Goal: Task Accomplishment & Management: Use online tool/utility

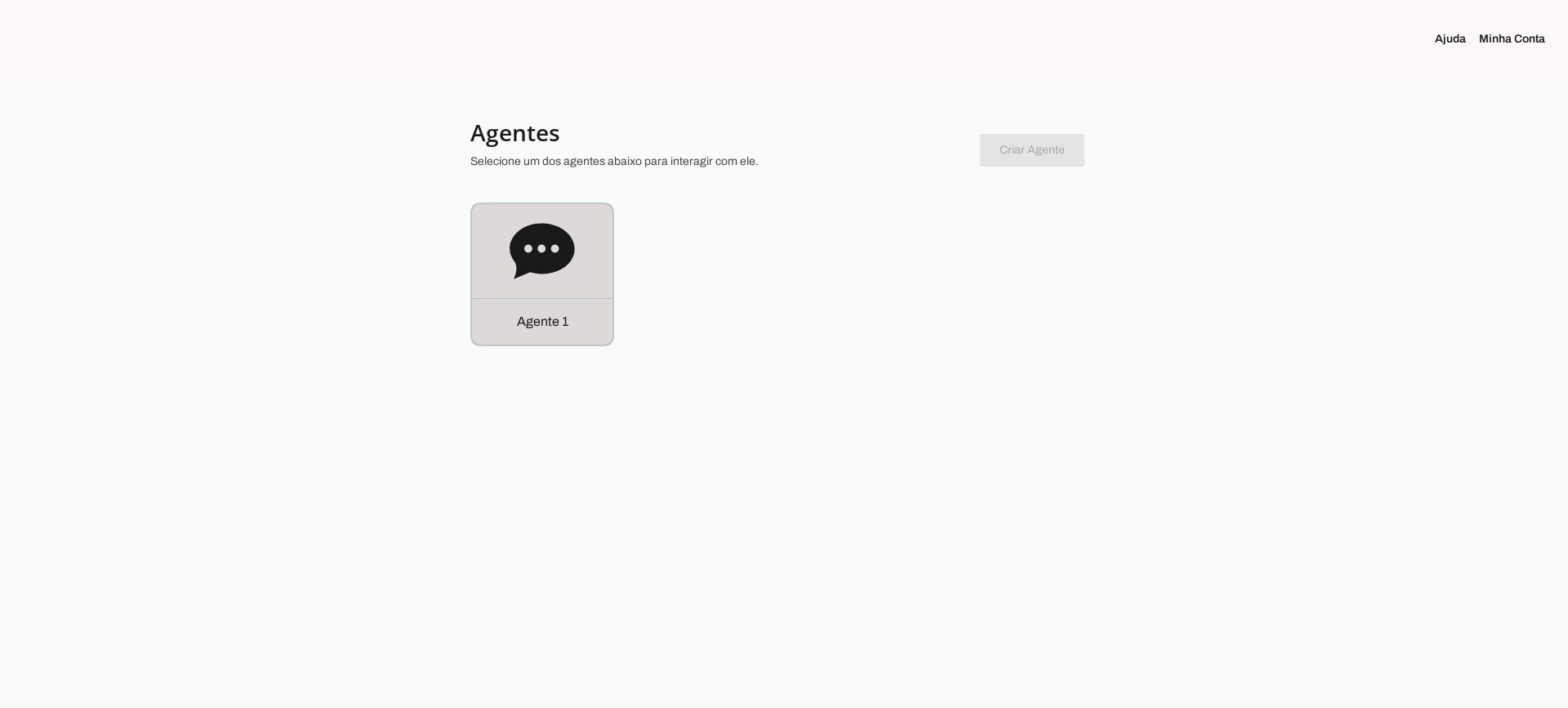
click at [575, 256] on div "Agente 1" at bounding box center [542, 274] width 140 height 140
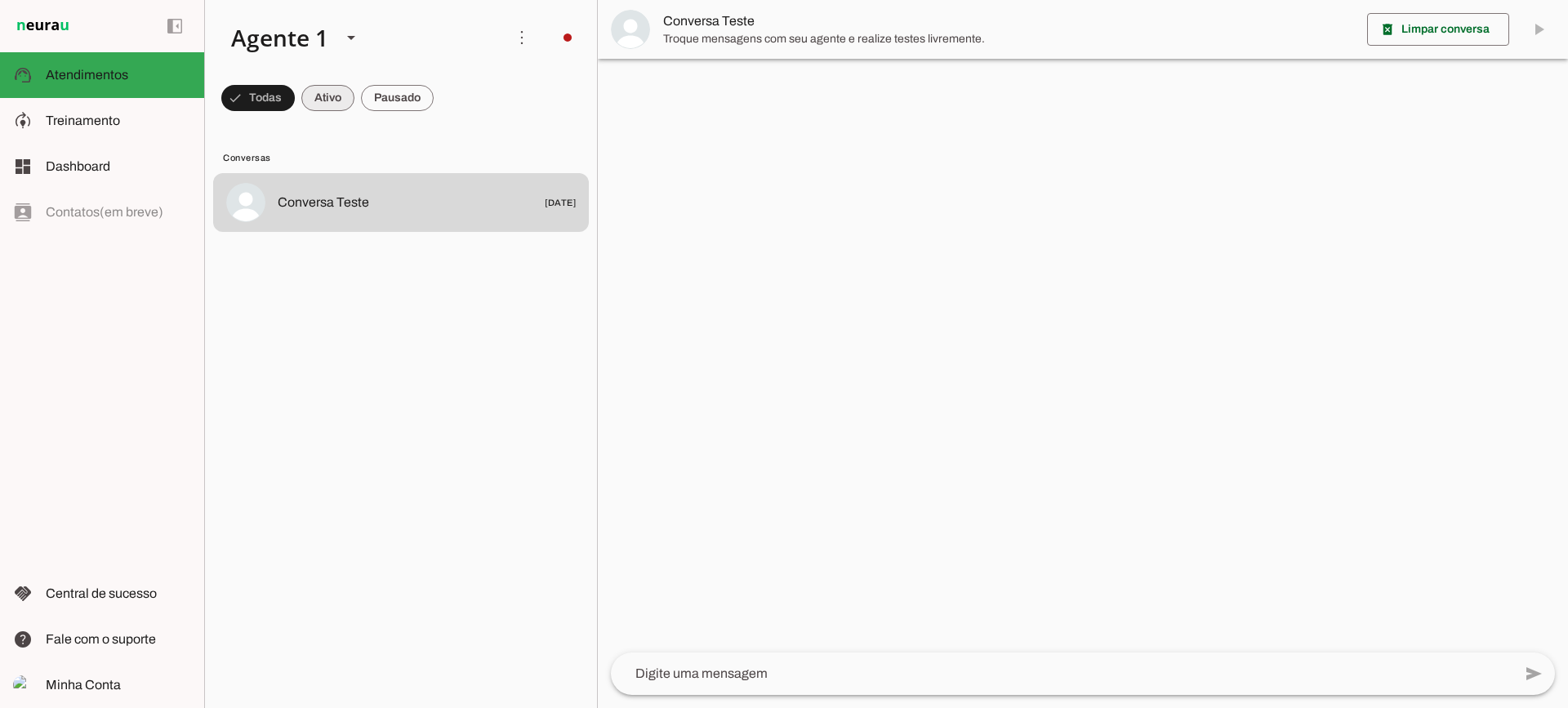
click at [344, 108] on span at bounding box center [328, 98] width 53 height 39
click at [392, 96] on span at bounding box center [397, 98] width 73 height 39
drag, startPoint x: 324, startPoint y: 87, endPoint x: 331, endPoint y: 68, distance: 20.2
click at [326, 83] on span at bounding box center [313, 98] width 53 height 39
drag, startPoint x: 411, startPoint y: 101, endPoint x: 407, endPoint y: 88, distance: 13.6
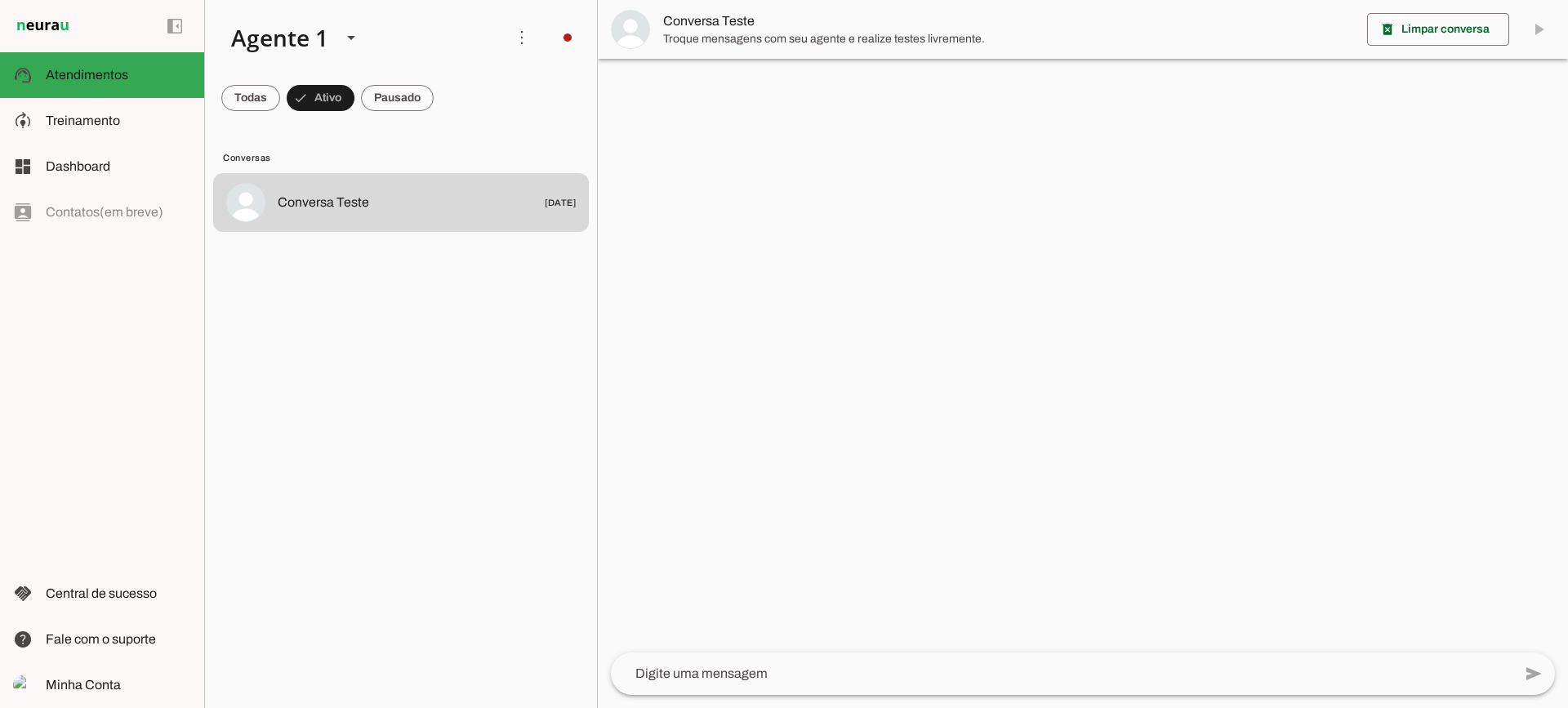
click at [410, 99] on span at bounding box center [397, 98] width 73 height 39
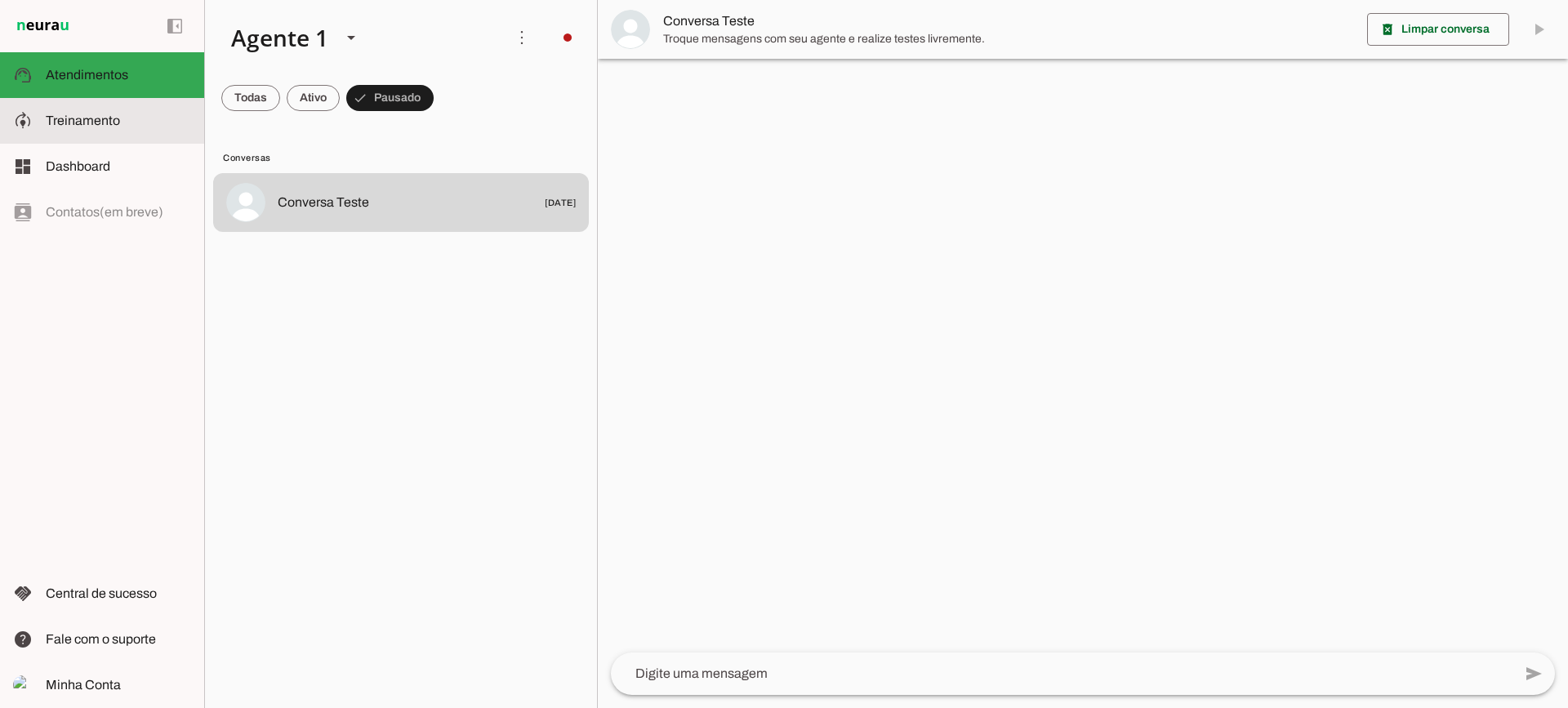
click at [92, 134] on md-item "model_training Treinamento Treinamento" at bounding box center [101, 121] width 204 height 46
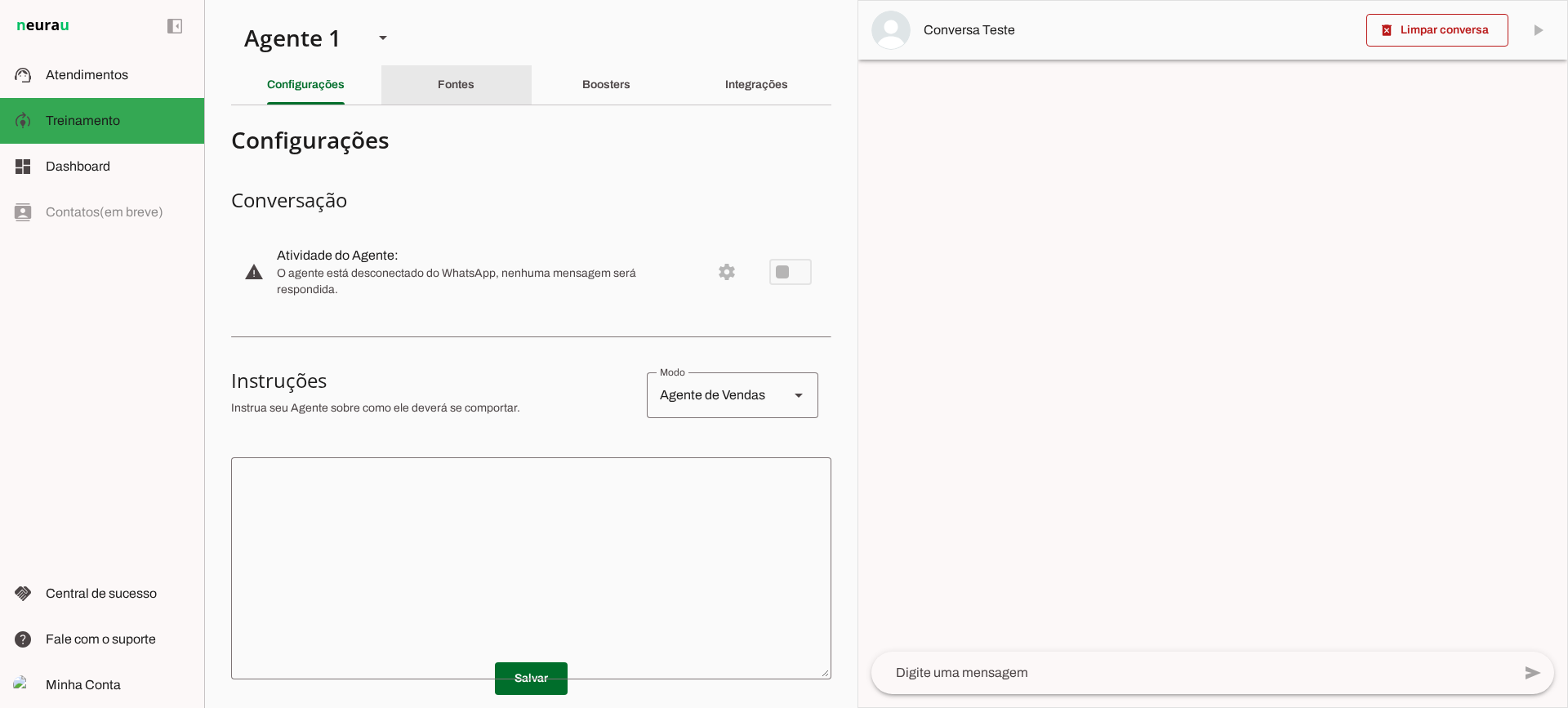
click at [440, 92] on div "Fontes" at bounding box center [456, 85] width 37 height 39
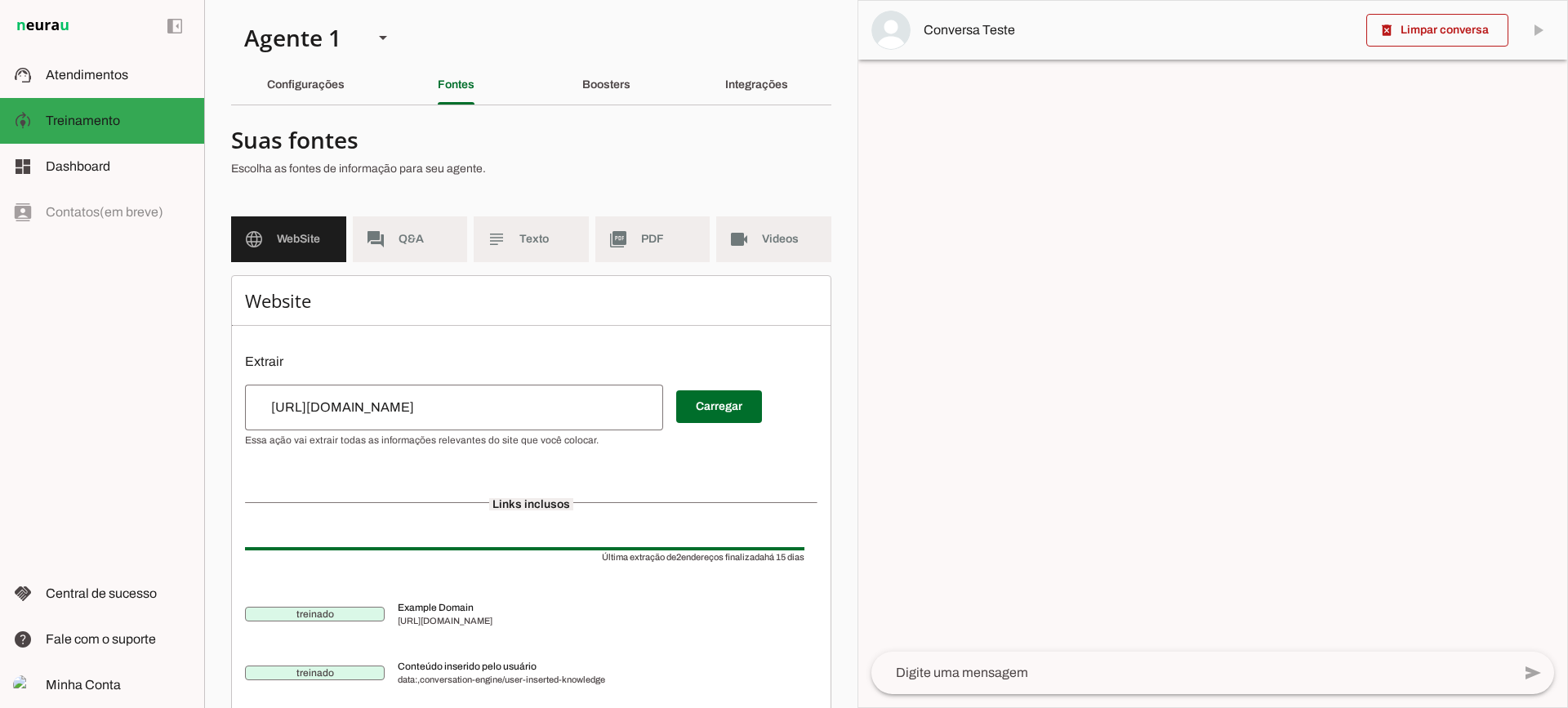
drag, startPoint x: 490, startPoint y: 249, endPoint x: 535, endPoint y: 254, distance: 45.3
click at [490, 249] on md-item "subject Texto" at bounding box center [531, 239] width 115 height 46
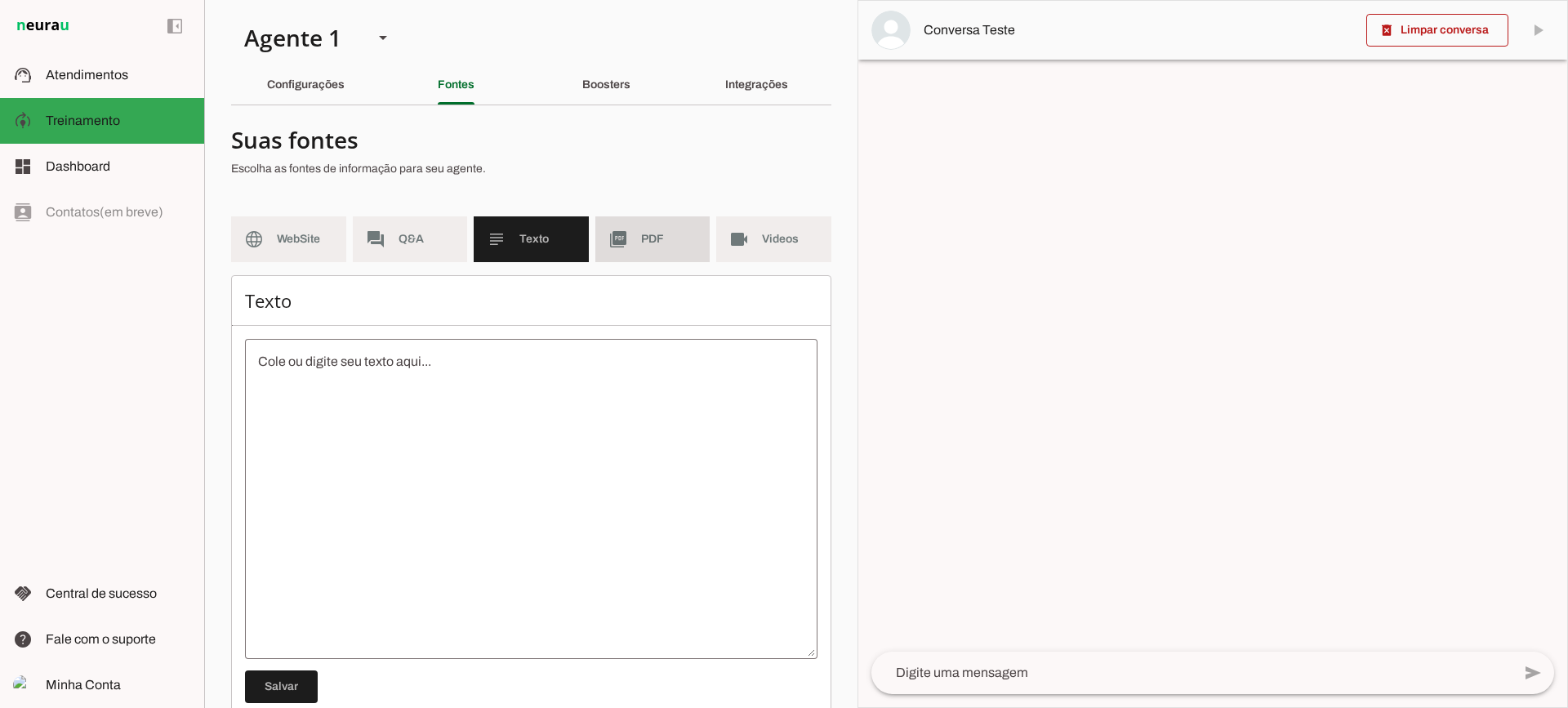
click at [658, 240] on span "PDF" at bounding box center [669, 239] width 57 height 17
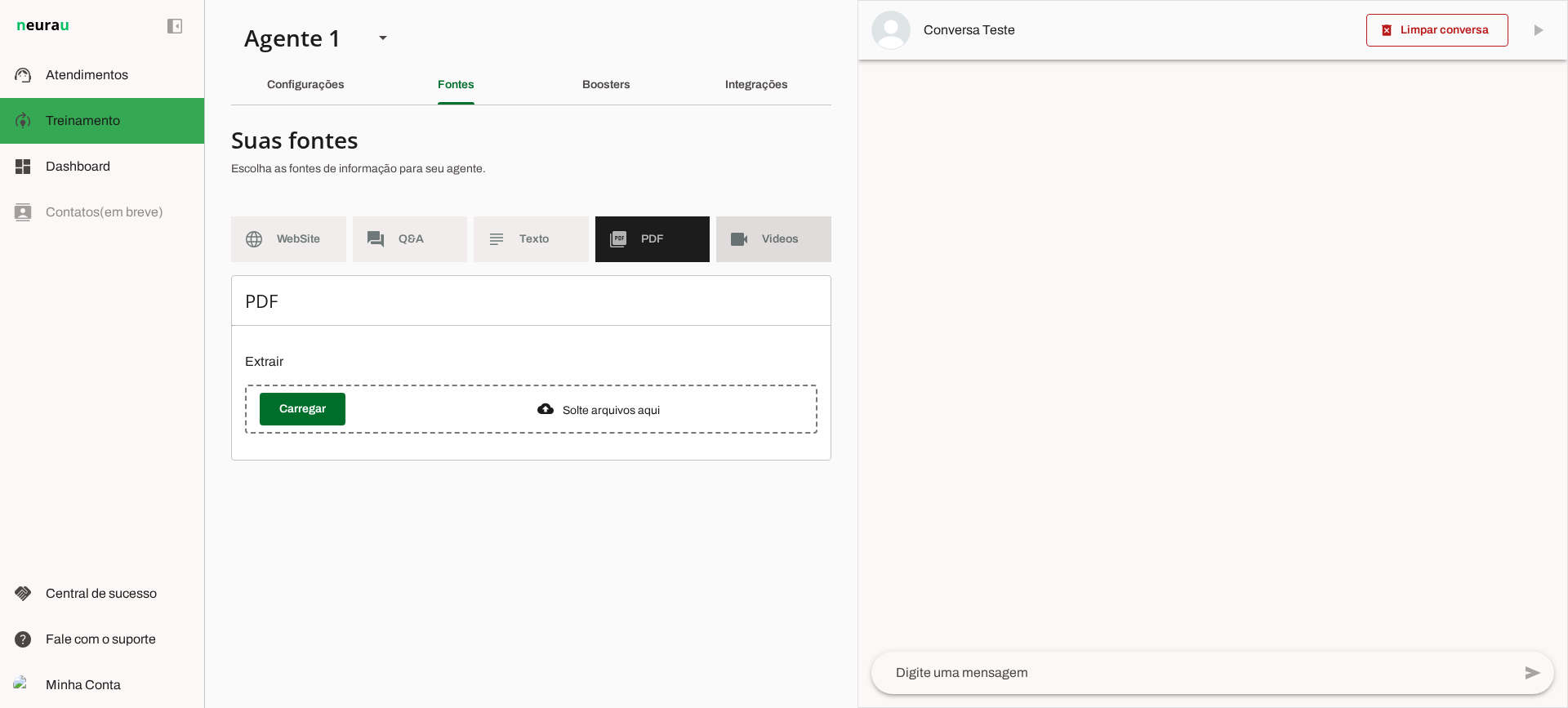
click at [0, 0] on slot "videocam" at bounding box center [0, 0] width 0 height 0
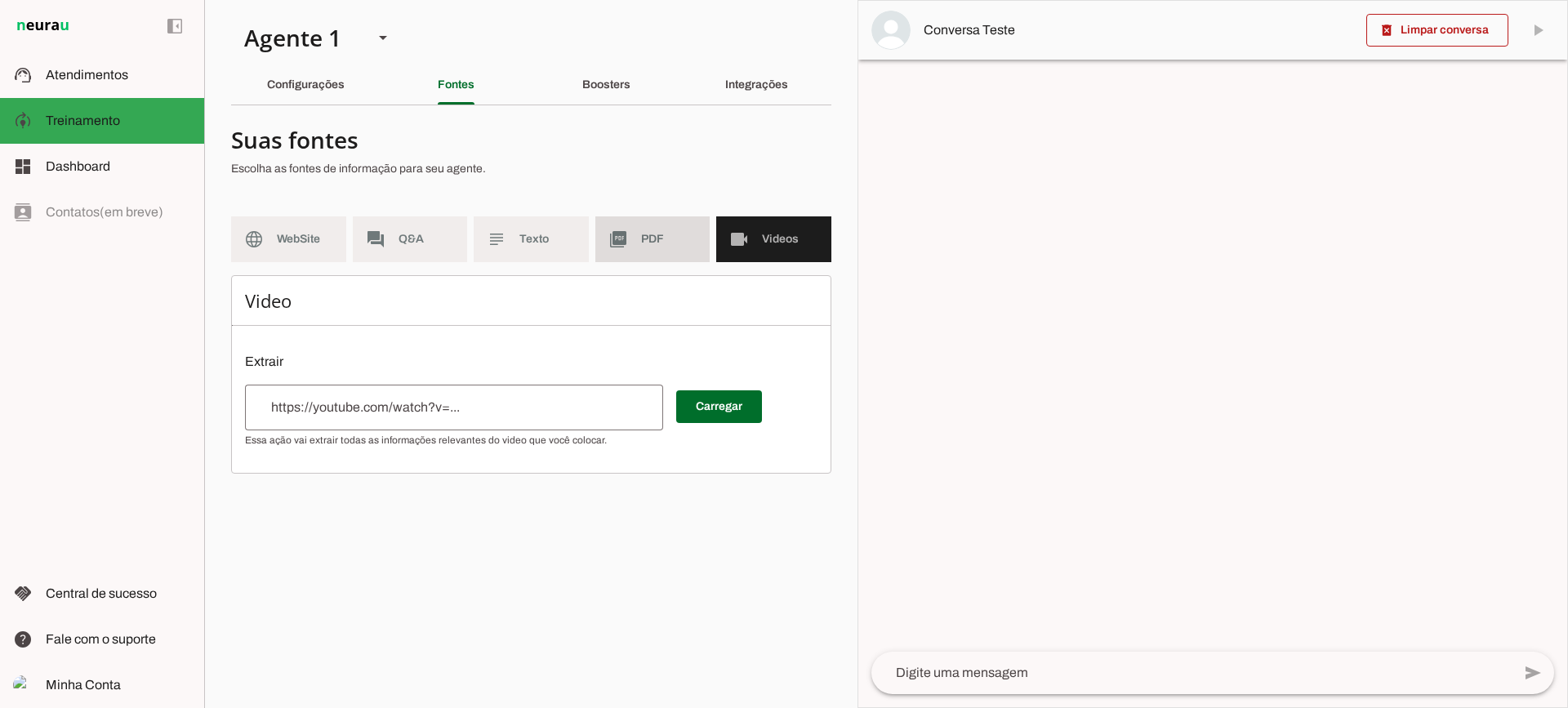
click at [633, 242] on md-item "picture_as_pdf PDF" at bounding box center [653, 239] width 115 height 46
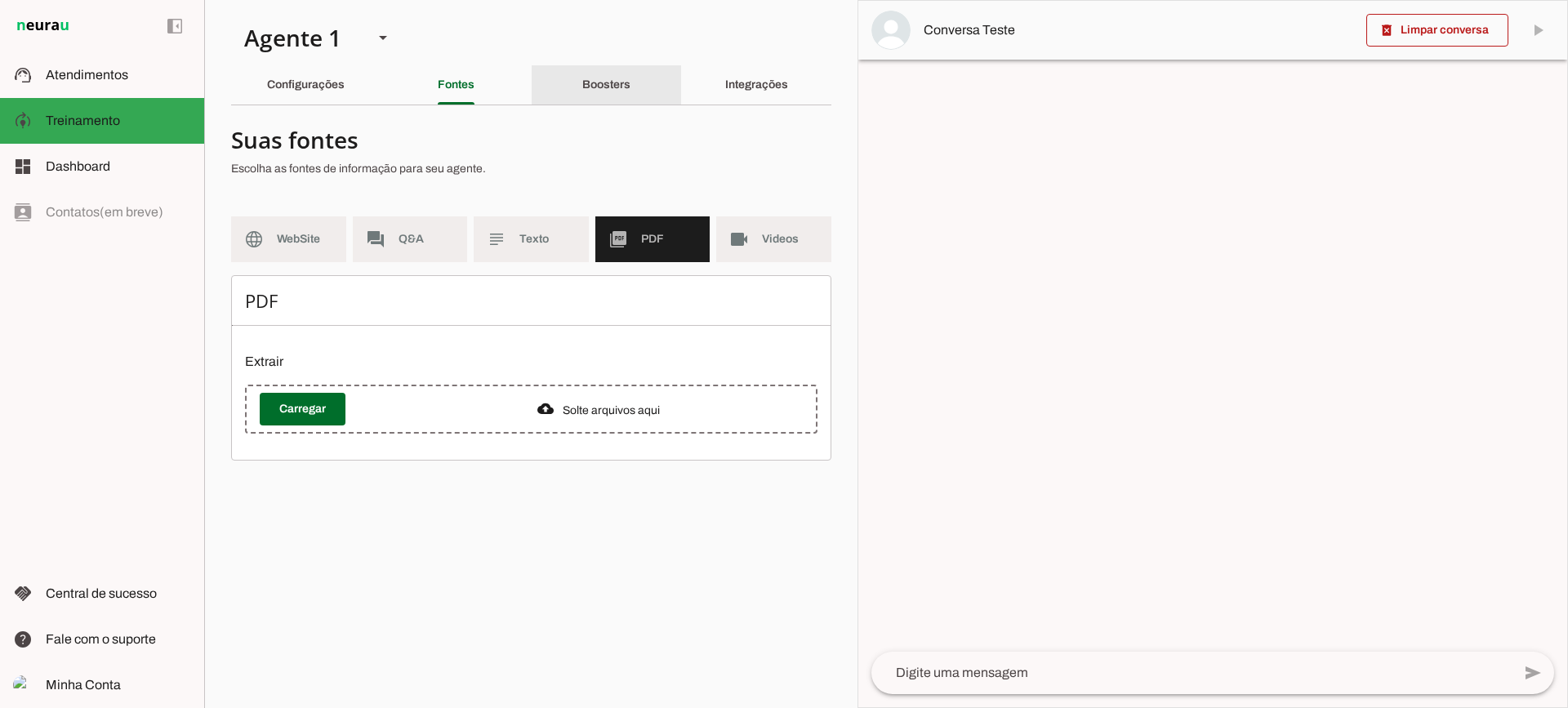
click at [593, 78] on div "Boosters" at bounding box center [606, 85] width 48 height 39
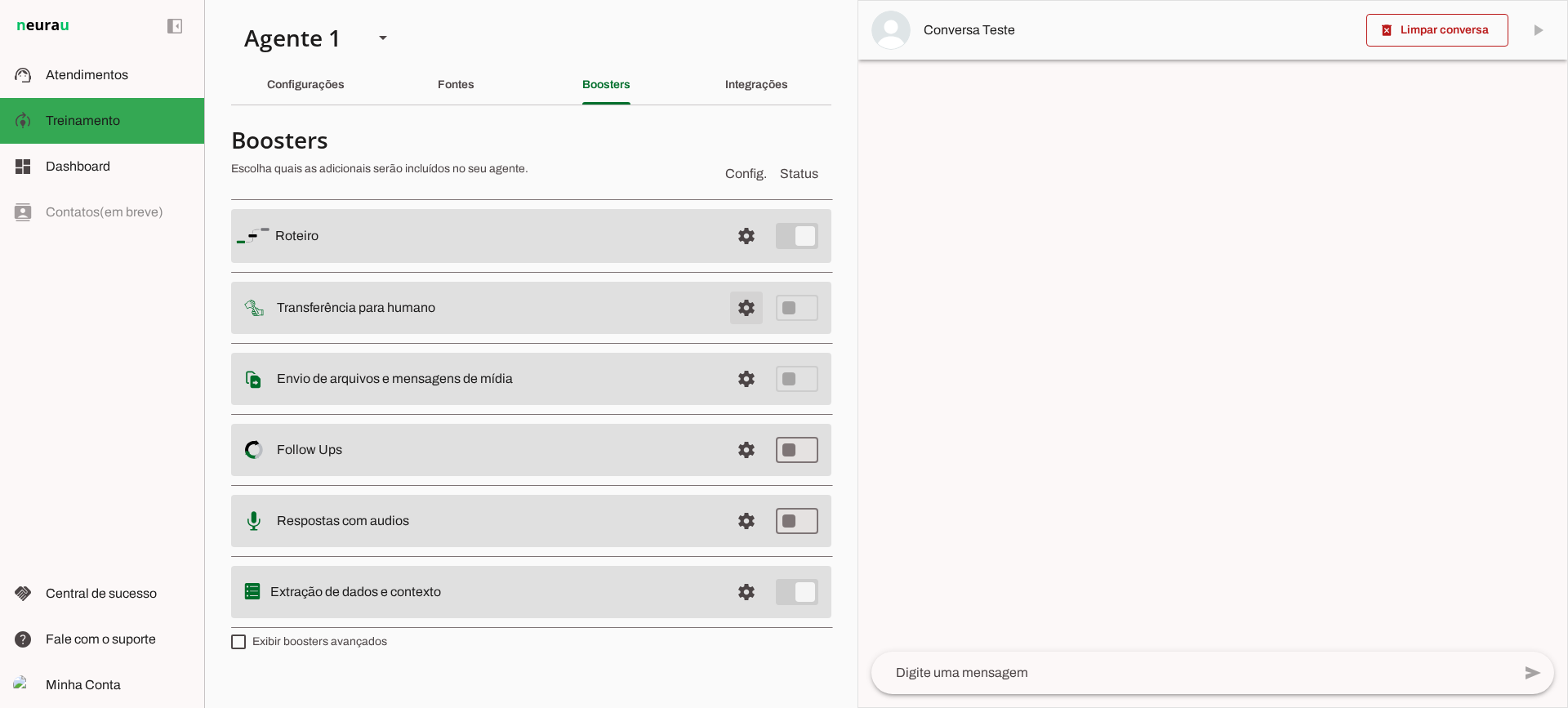
click at [742, 307] on span at bounding box center [746, 308] width 39 height 39
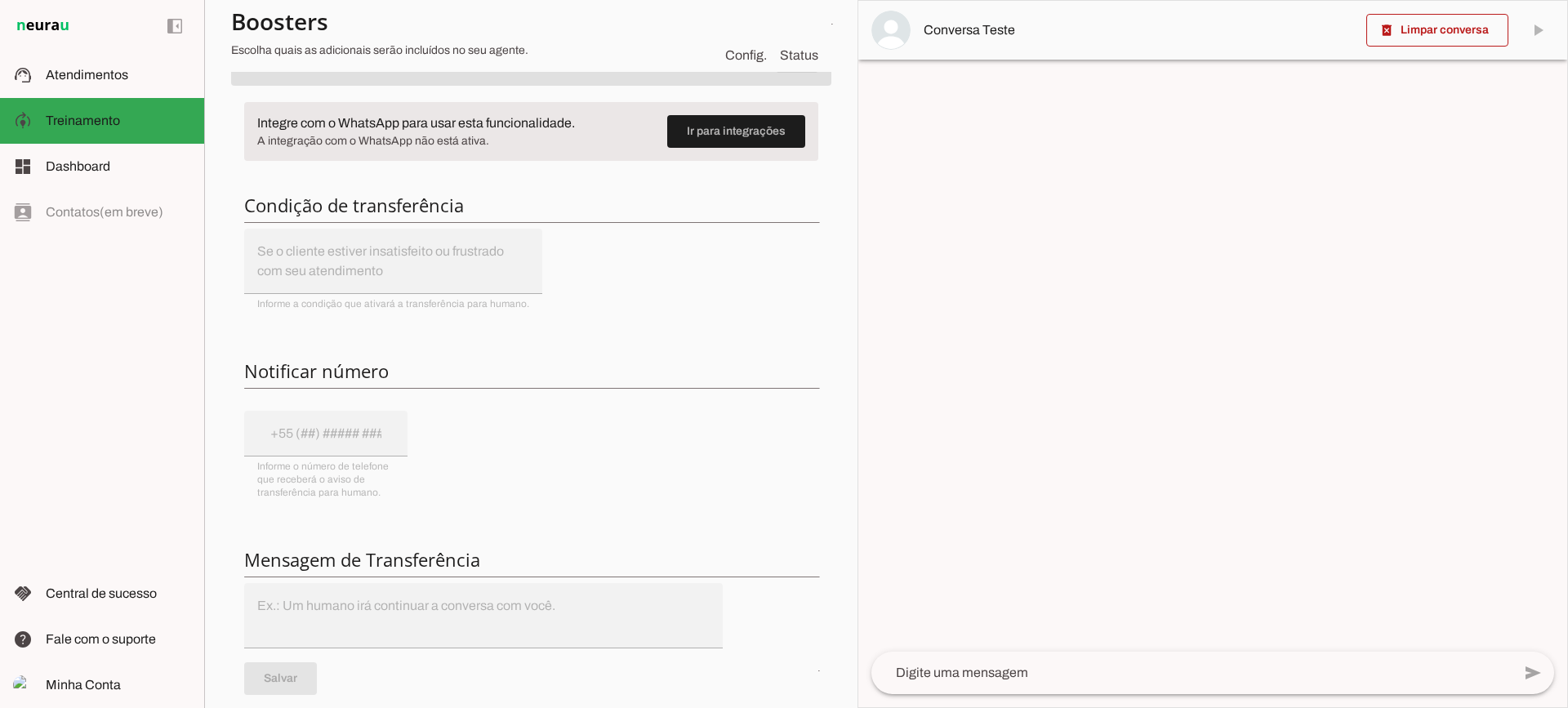
scroll to position [164, 0]
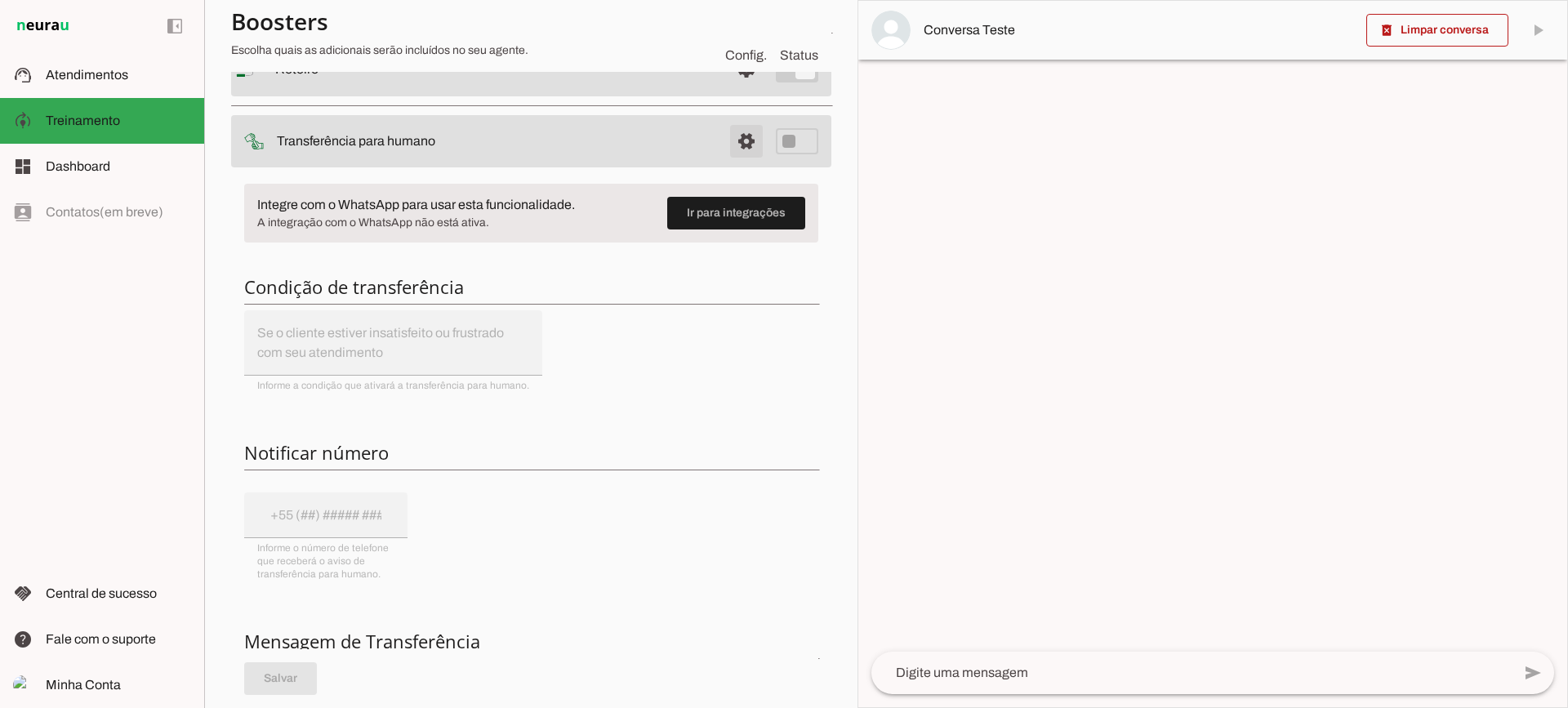
click at [726, 142] on span at bounding box center [746, 141] width 39 height 39
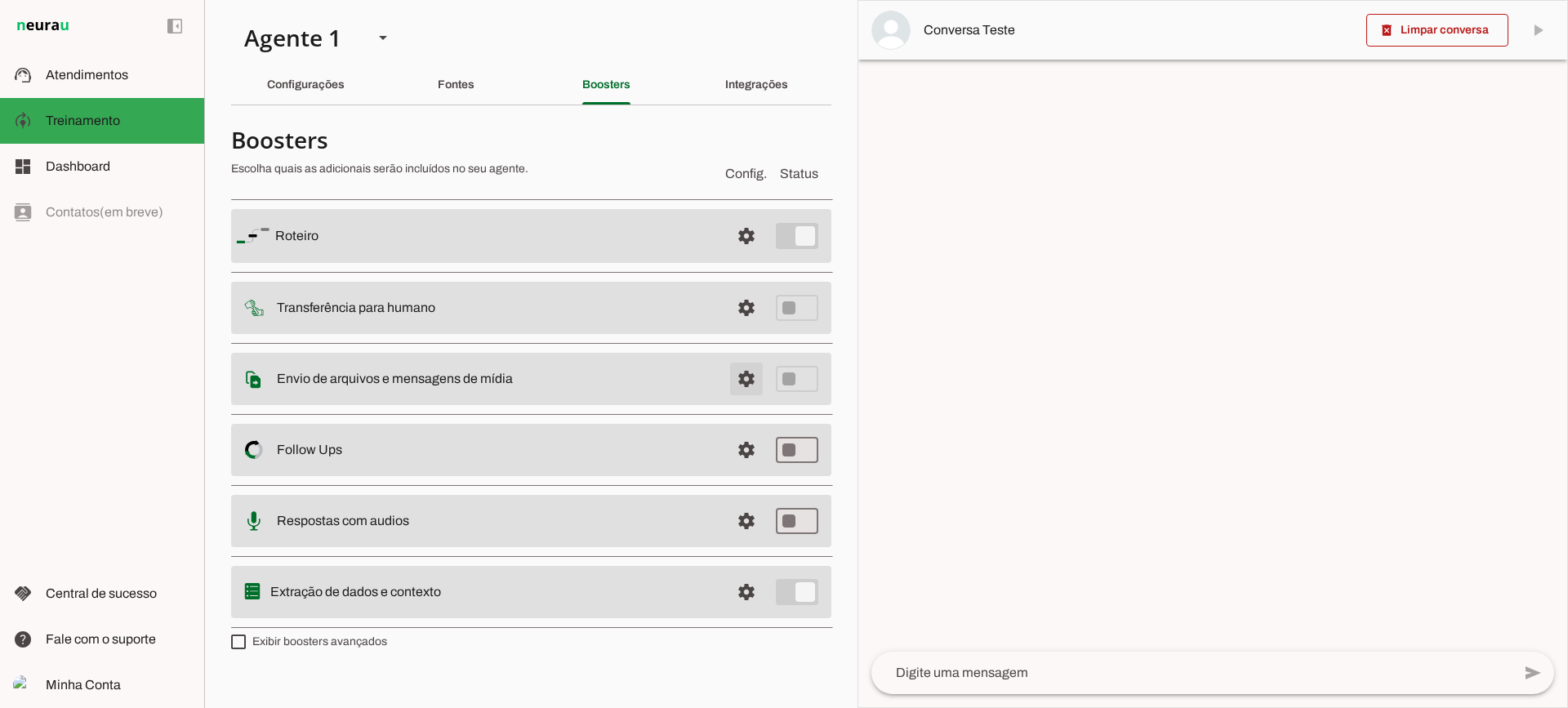
click at [742, 384] on span at bounding box center [746, 379] width 39 height 39
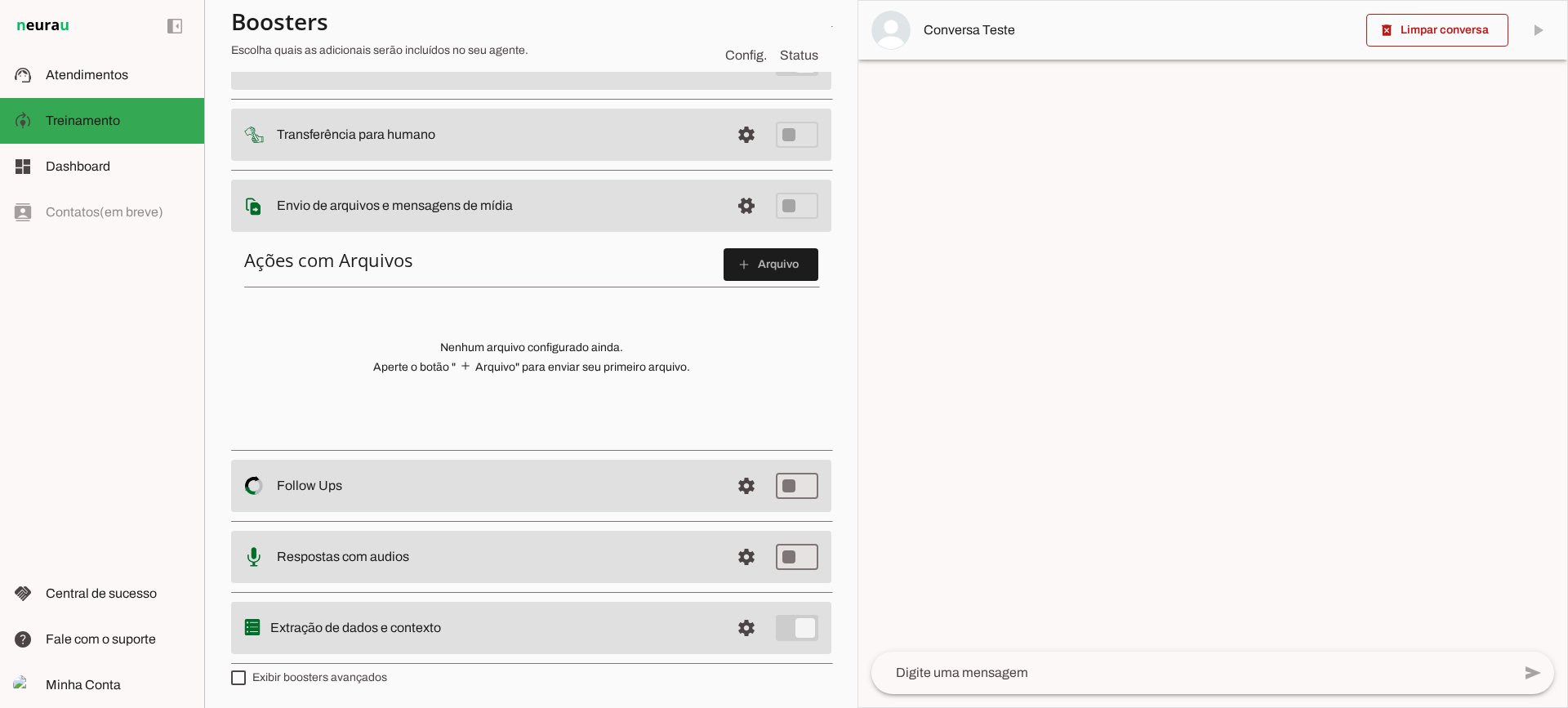
scroll to position [172, 0]
click at [709, 255] on h6 "Ações com Arquivos add Arquivo" at bounding box center [530, 263] width 574 height 33
click at [724, 260] on span at bounding box center [770, 263] width 95 height 39
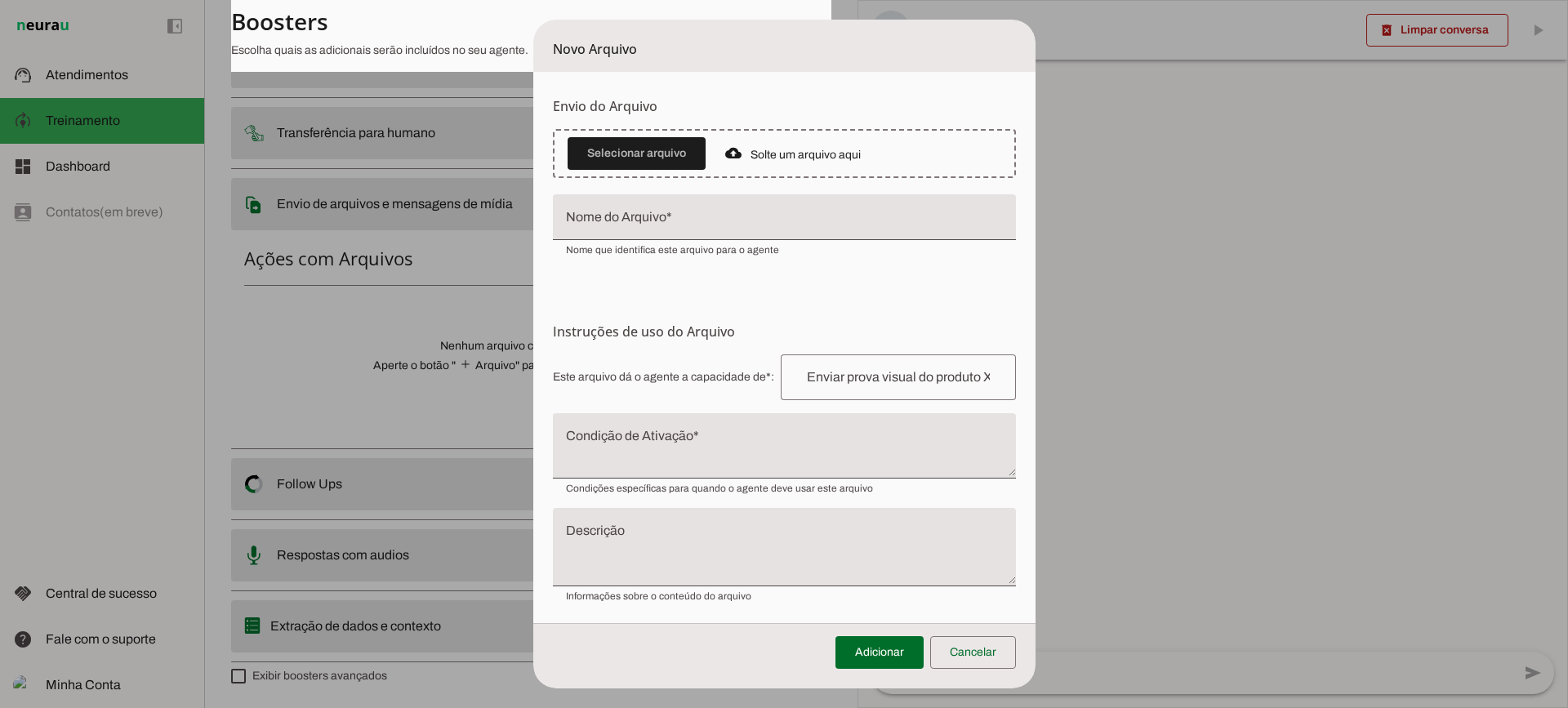
click at [678, 445] on textarea "Condição de Ativação" at bounding box center [784, 452] width 463 height 39
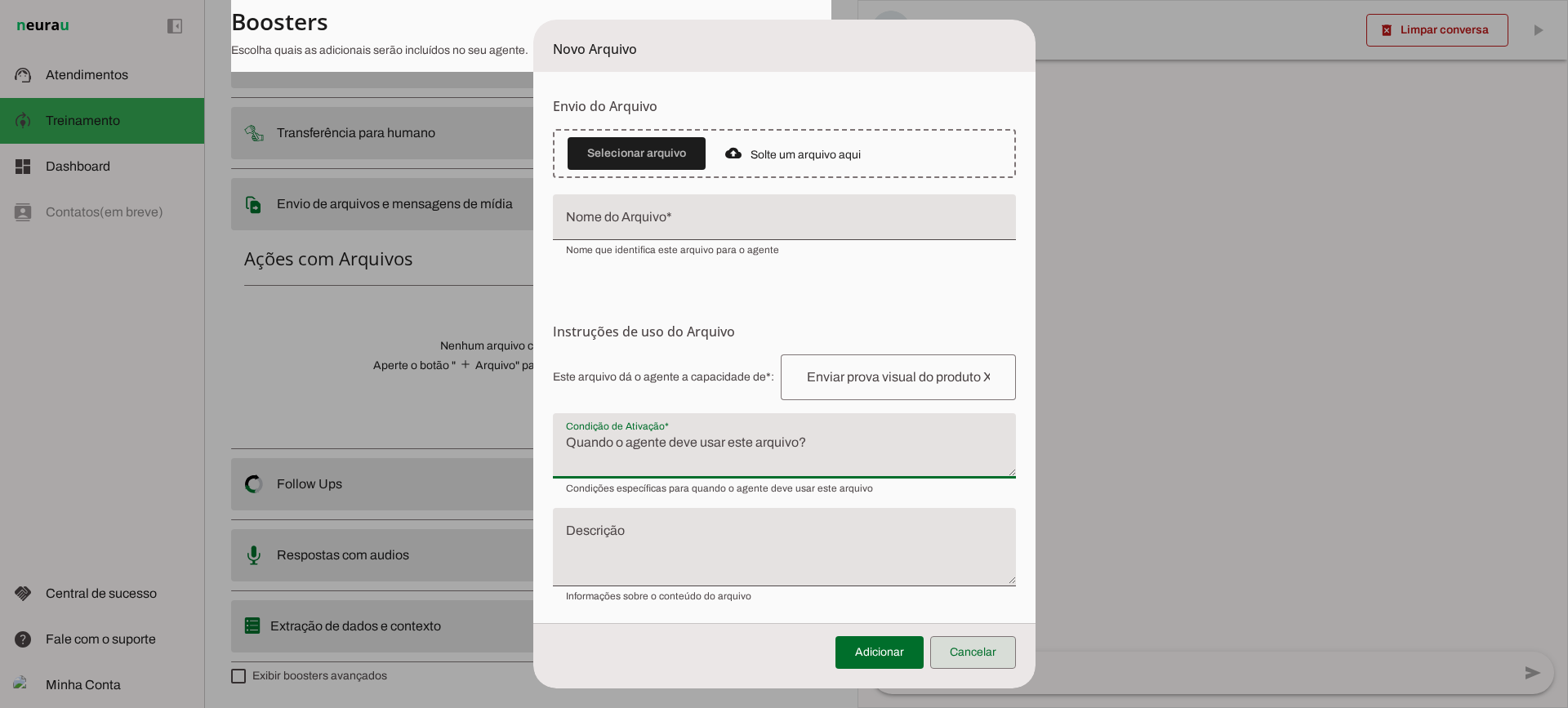
click at [955, 645] on span at bounding box center [973, 652] width 86 height 39
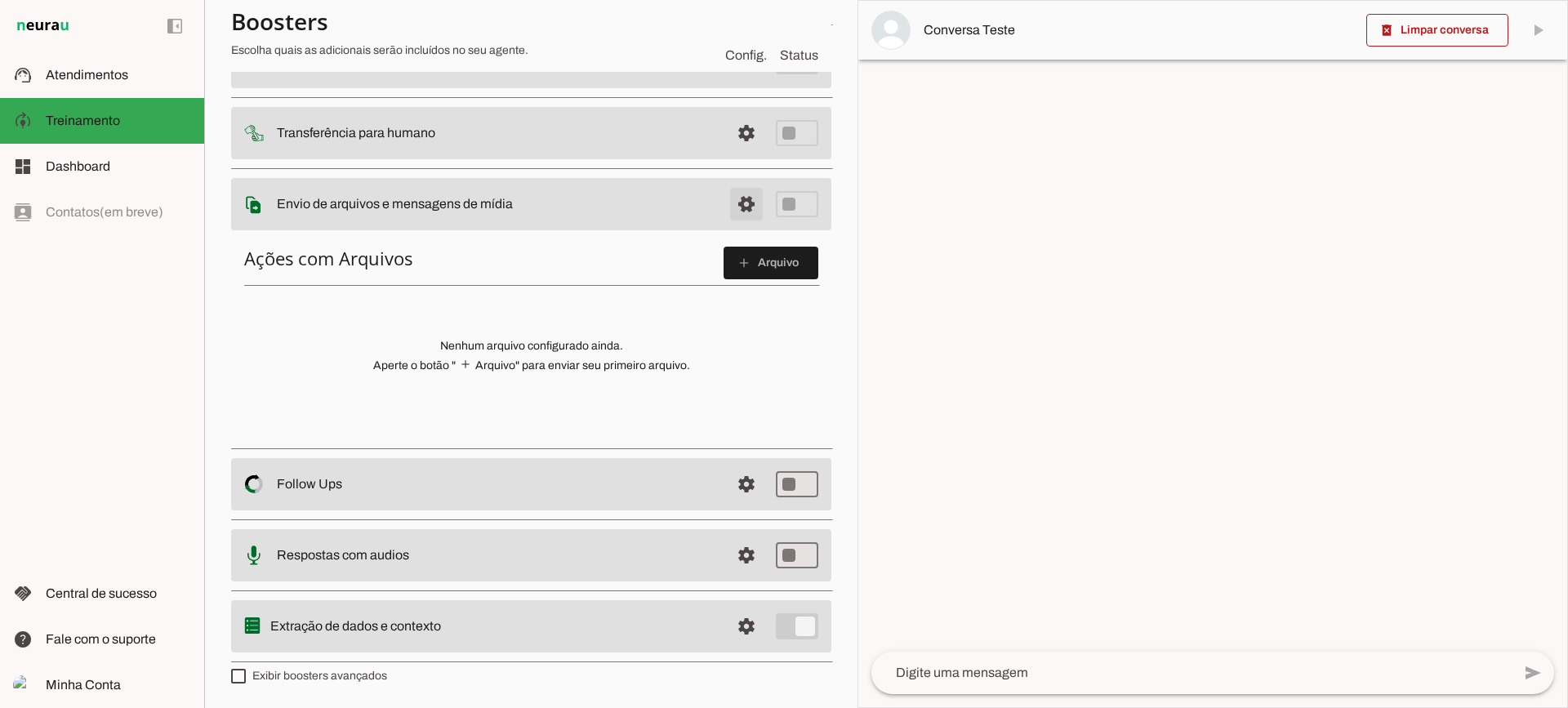
click at [728, 190] on span at bounding box center [746, 204] width 39 height 39
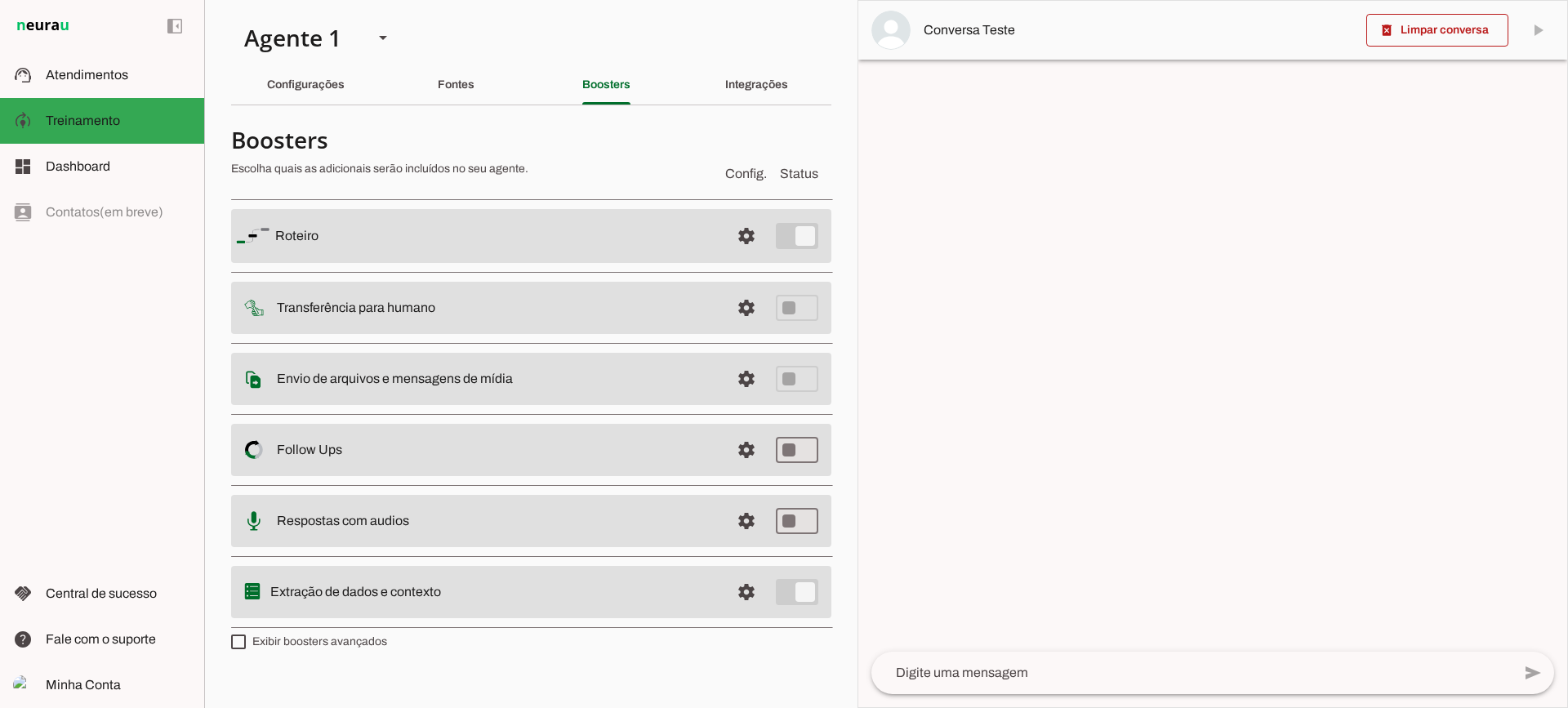
drag, startPoint x: 725, startPoint y: 451, endPoint x: 734, endPoint y: 447, distance: 9.8
click at [730, 448] on md-item "settings Follow Ups Controle de Interações Proativas (Follow Up) O Agente permi…" at bounding box center [531, 451] width 601 height 53
click at [735, 446] on span at bounding box center [746, 450] width 39 height 39
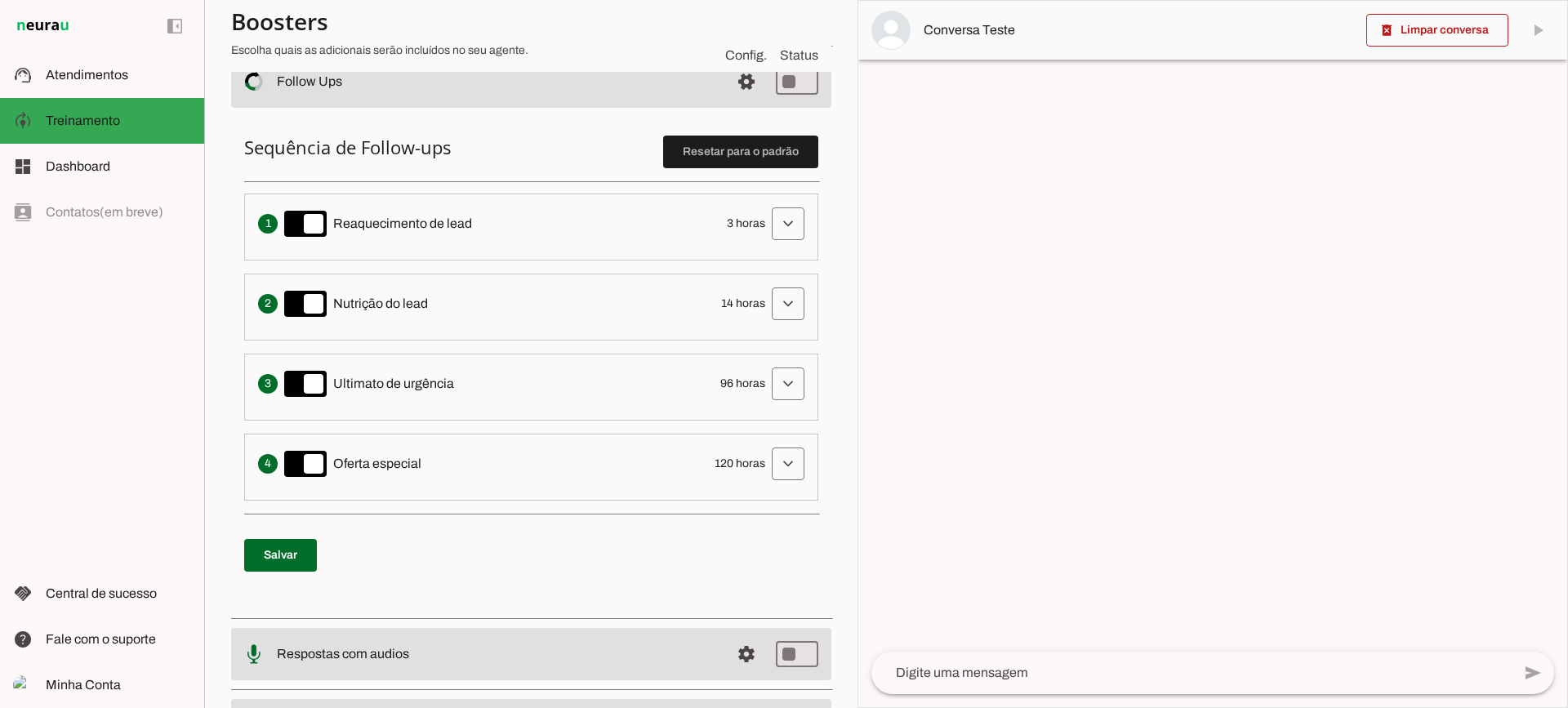
scroll to position [327, 0]
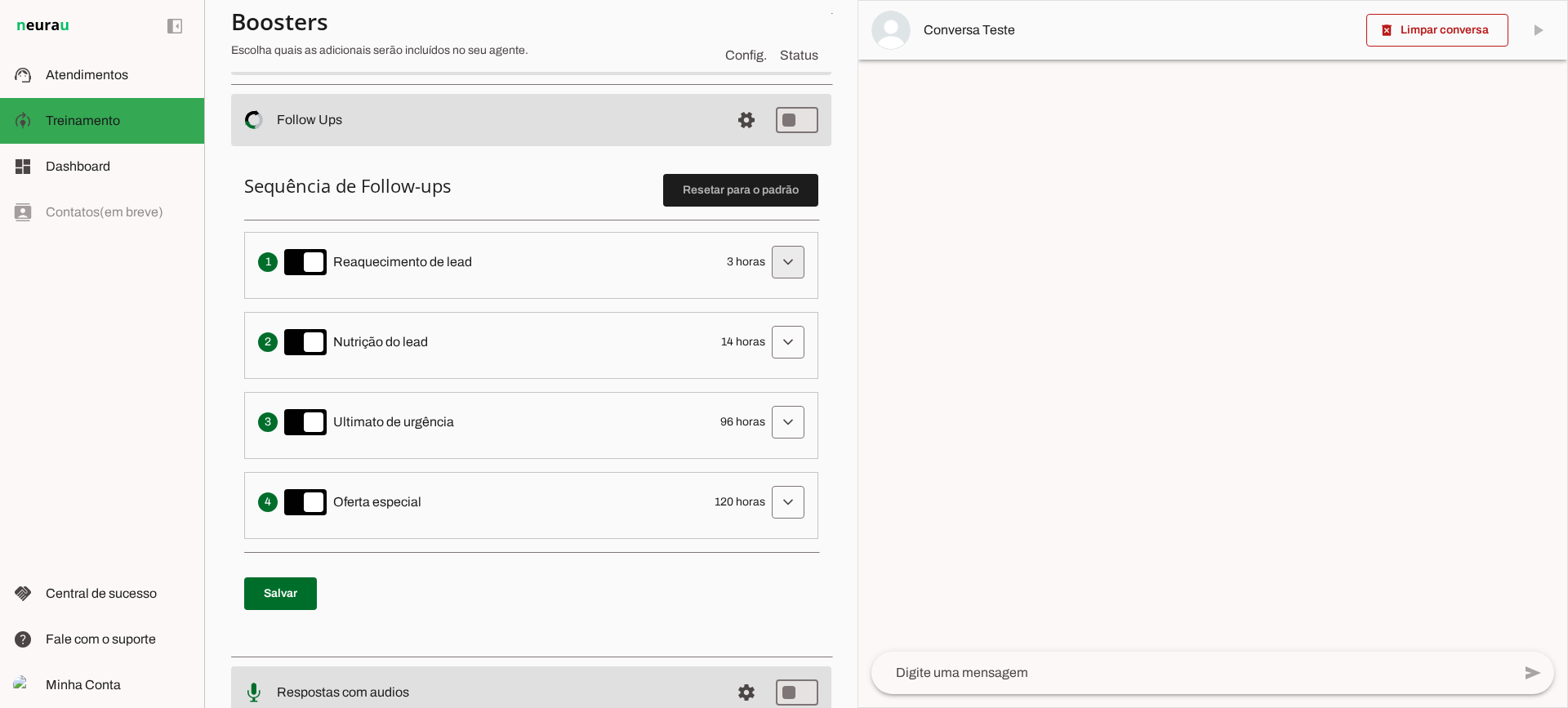
click at [768, 269] on span at bounding box center [788, 262] width 39 height 39
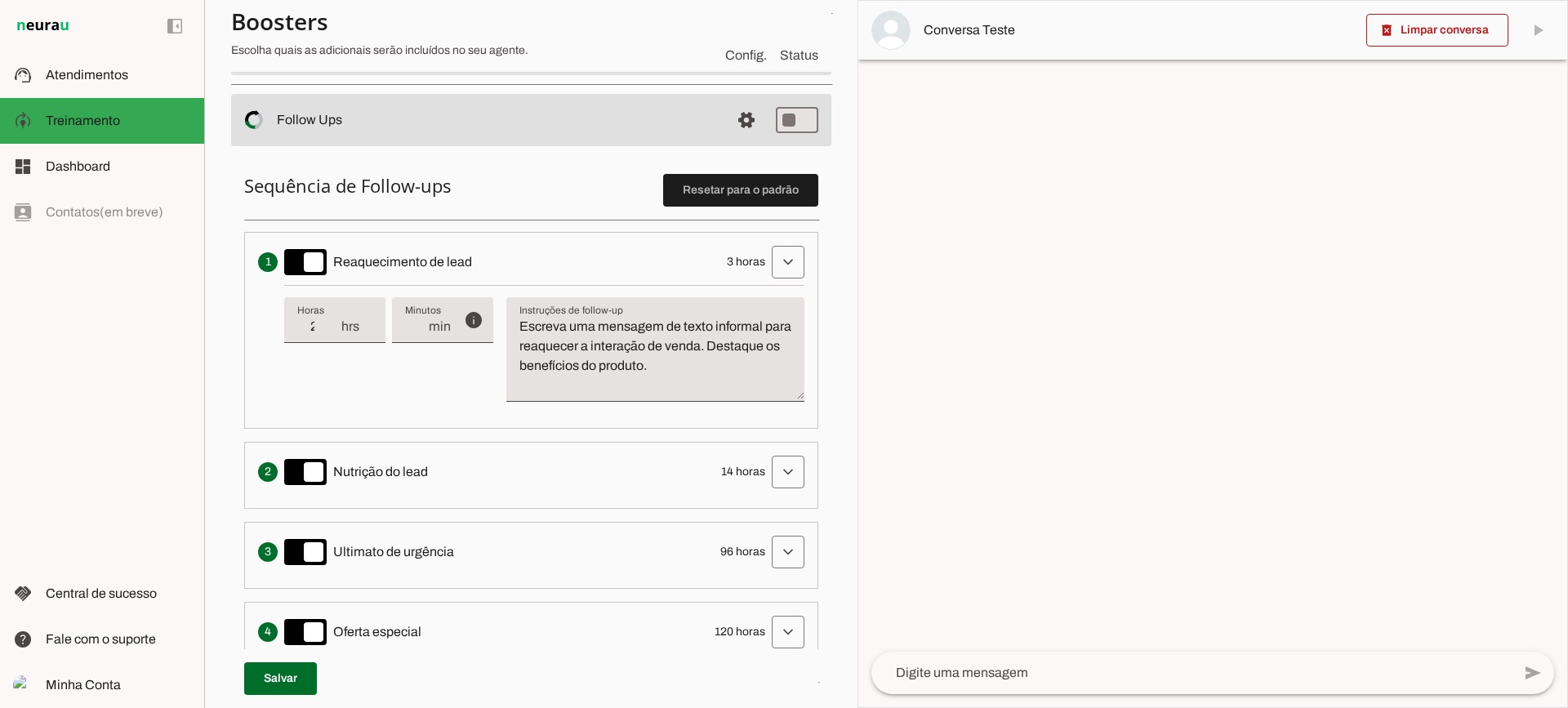
type input "2"
type md-filled-text-field "2"
click at [332, 334] on input "2" at bounding box center [319, 327] width 43 height 20
type input "1"
type md-filled-text-field "1"
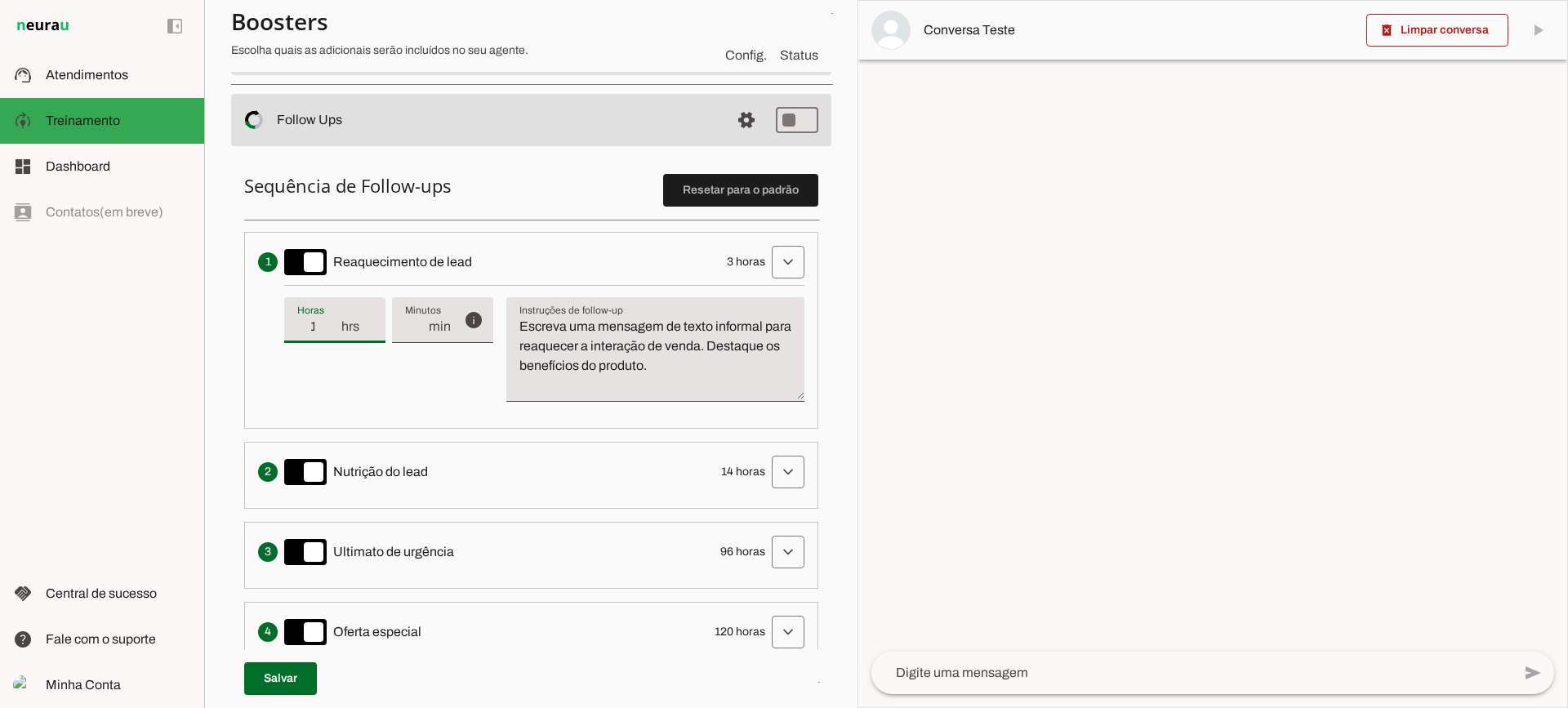
click at [332, 334] on input "1" at bounding box center [319, 327] width 43 height 20
type input "2"
type md-filled-text-field "2"
click at [334, 324] on input "2" at bounding box center [319, 327] width 43 height 20
type input "3"
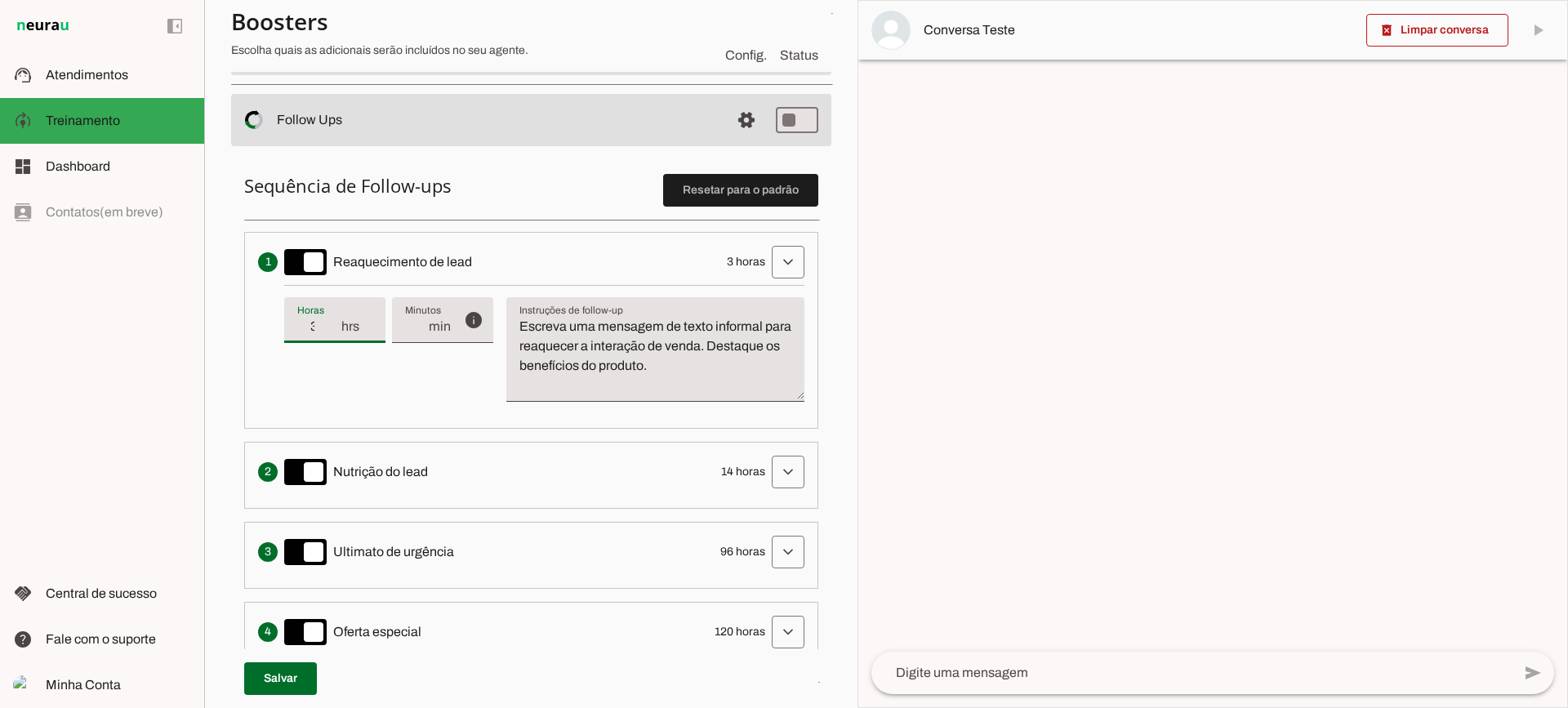
type md-filled-text-field "3"
click at [334, 324] on input "3" at bounding box center [319, 327] width 43 height 20
click at [664, 367] on textarea "Escreva uma mensagem de texto informal para reaquecer a interação de venda. Des…" at bounding box center [655, 356] width 298 height 78
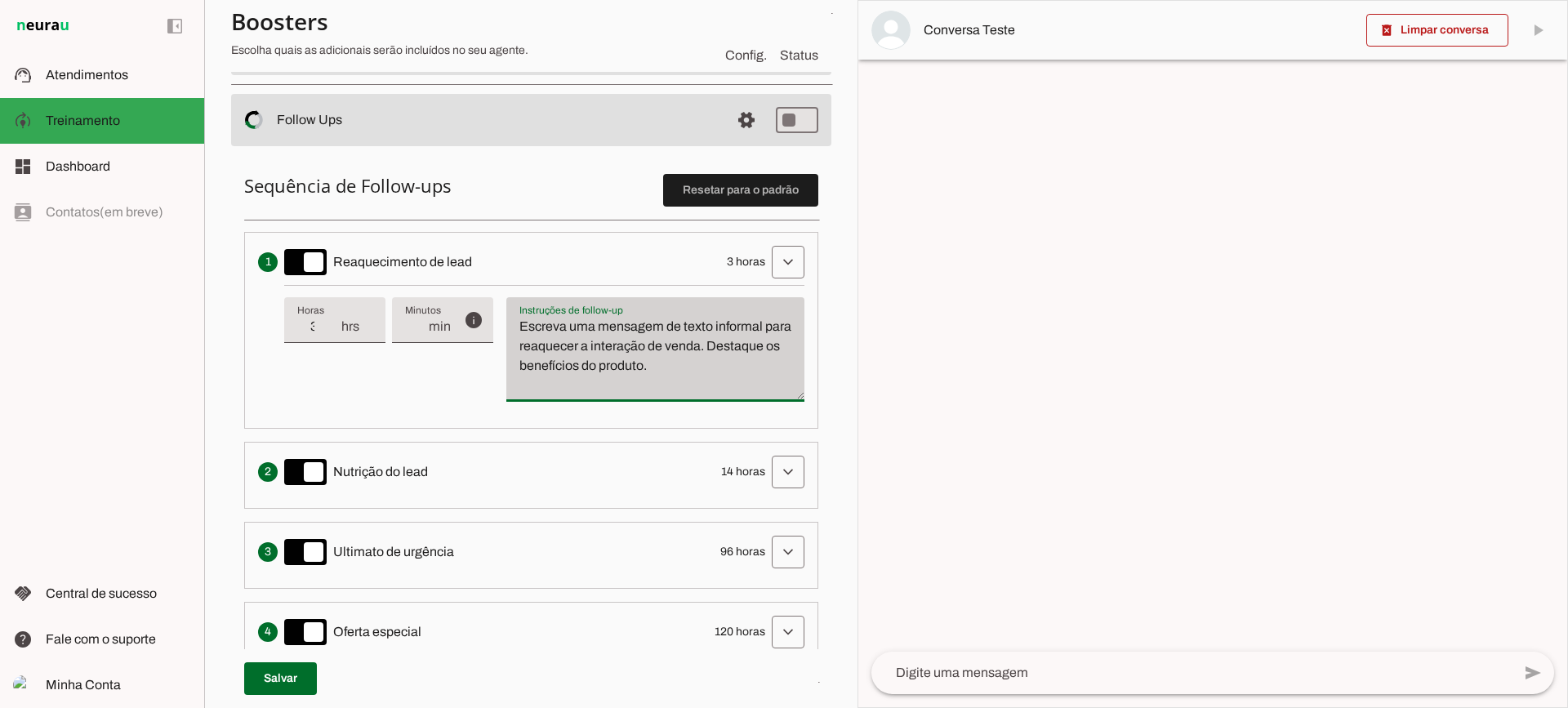
drag, startPoint x: 765, startPoint y: 375, endPoint x: 508, endPoint y: 297, distance: 268.6
click at [509, 297] on div "Instruções de follow-up Instruções de follow-up Escreva uma mensagem de texto i…" at bounding box center [655, 349] width 298 height 104
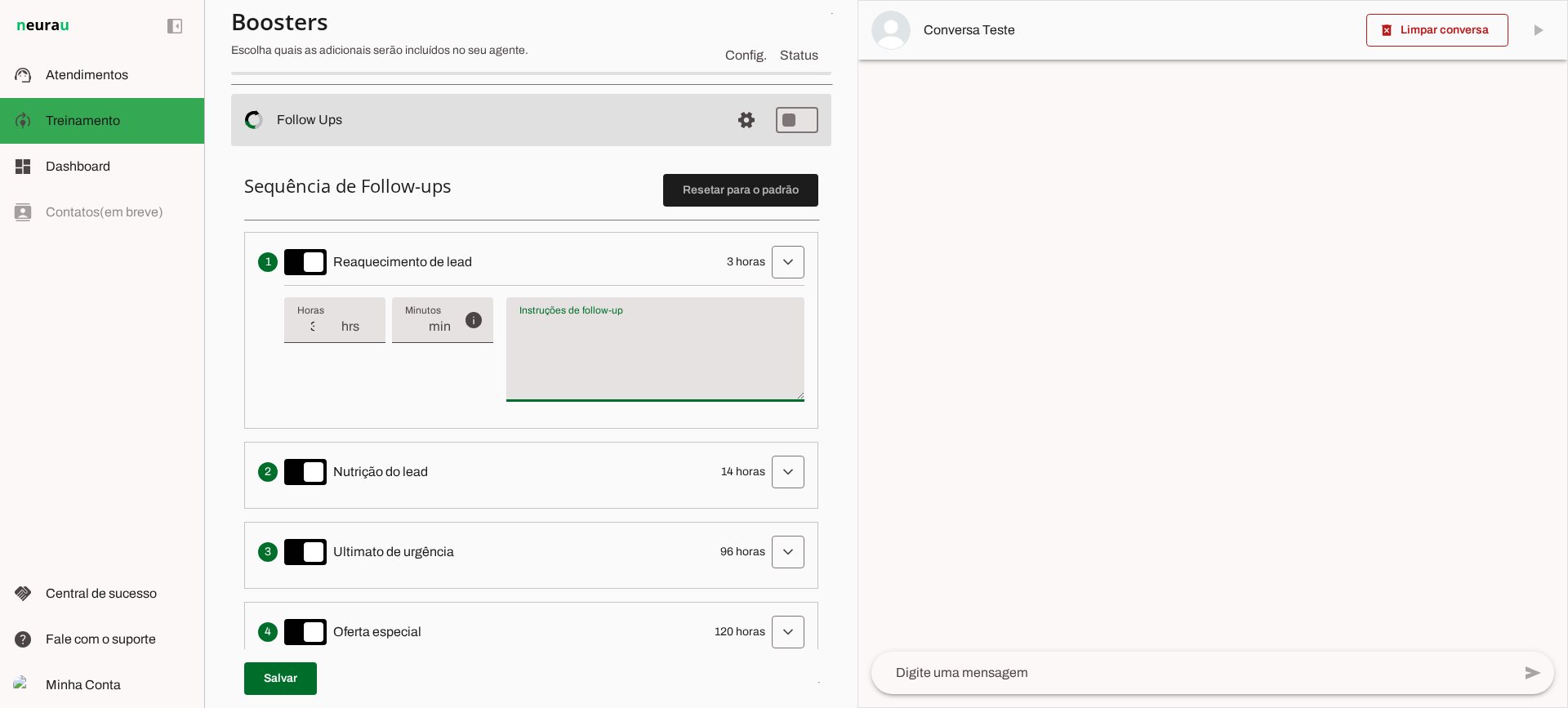
type textarea "Escreva uma mensagem de texto informal para reaquecer a interação de venda. Des…"
click at [620, 365] on textarea "Escreva uma mensagem de texto informal para reaquecer a interação de venda. Des…" at bounding box center [655, 356] width 298 height 78
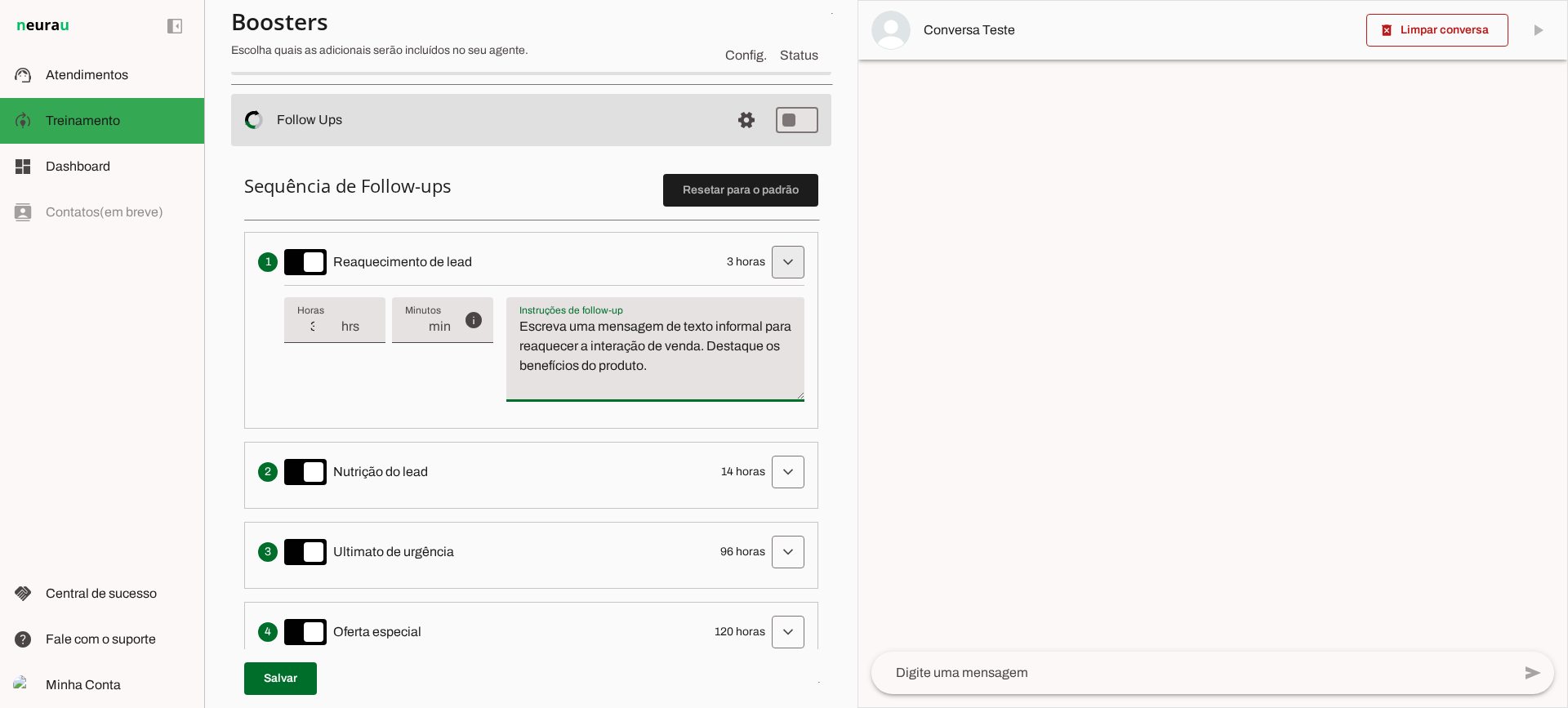
drag, startPoint x: 771, startPoint y: 255, endPoint x: 755, endPoint y: 157, distance: 99.3
click at [770, 244] on span at bounding box center [788, 262] width 39 height 39
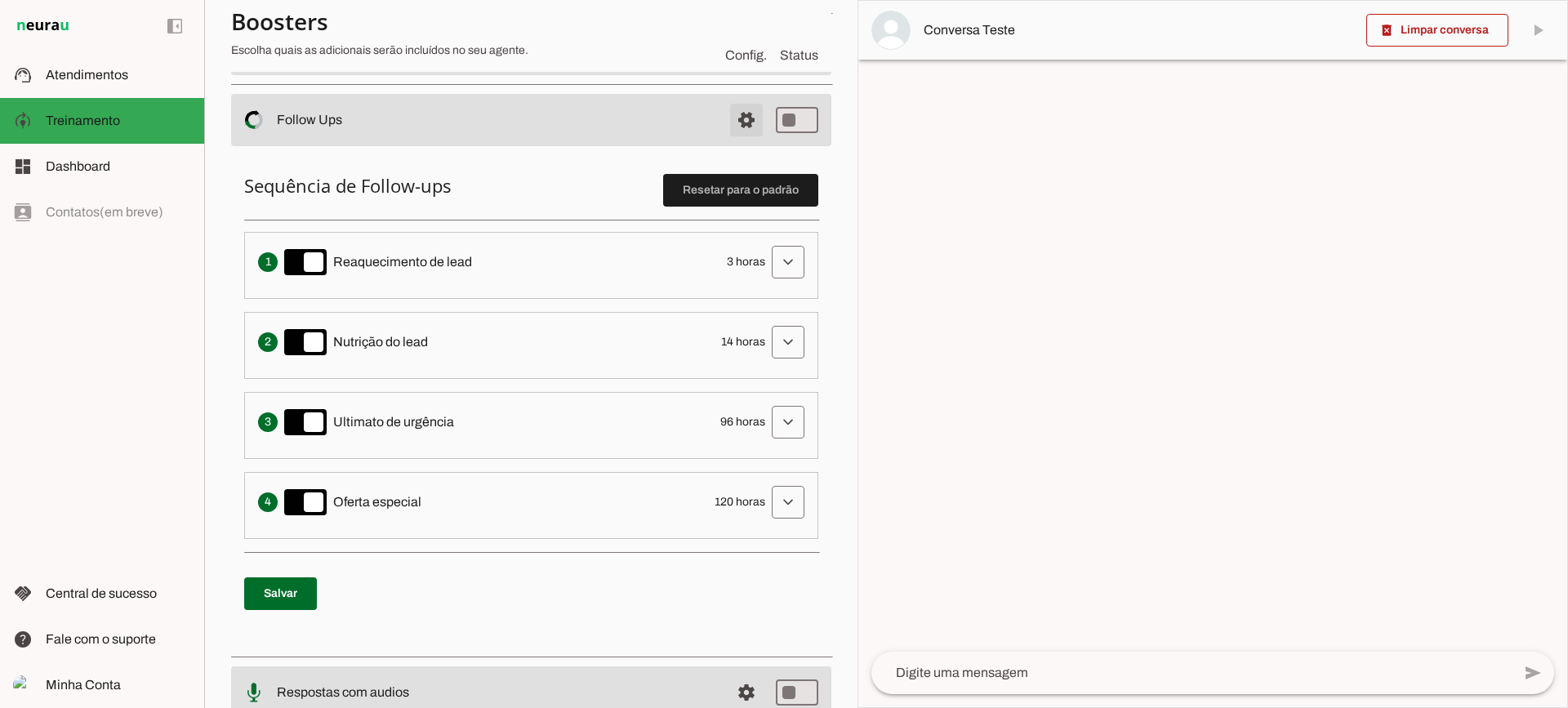
click at [726, 123] on span at bounding box center [746, 120] width 39 height 39
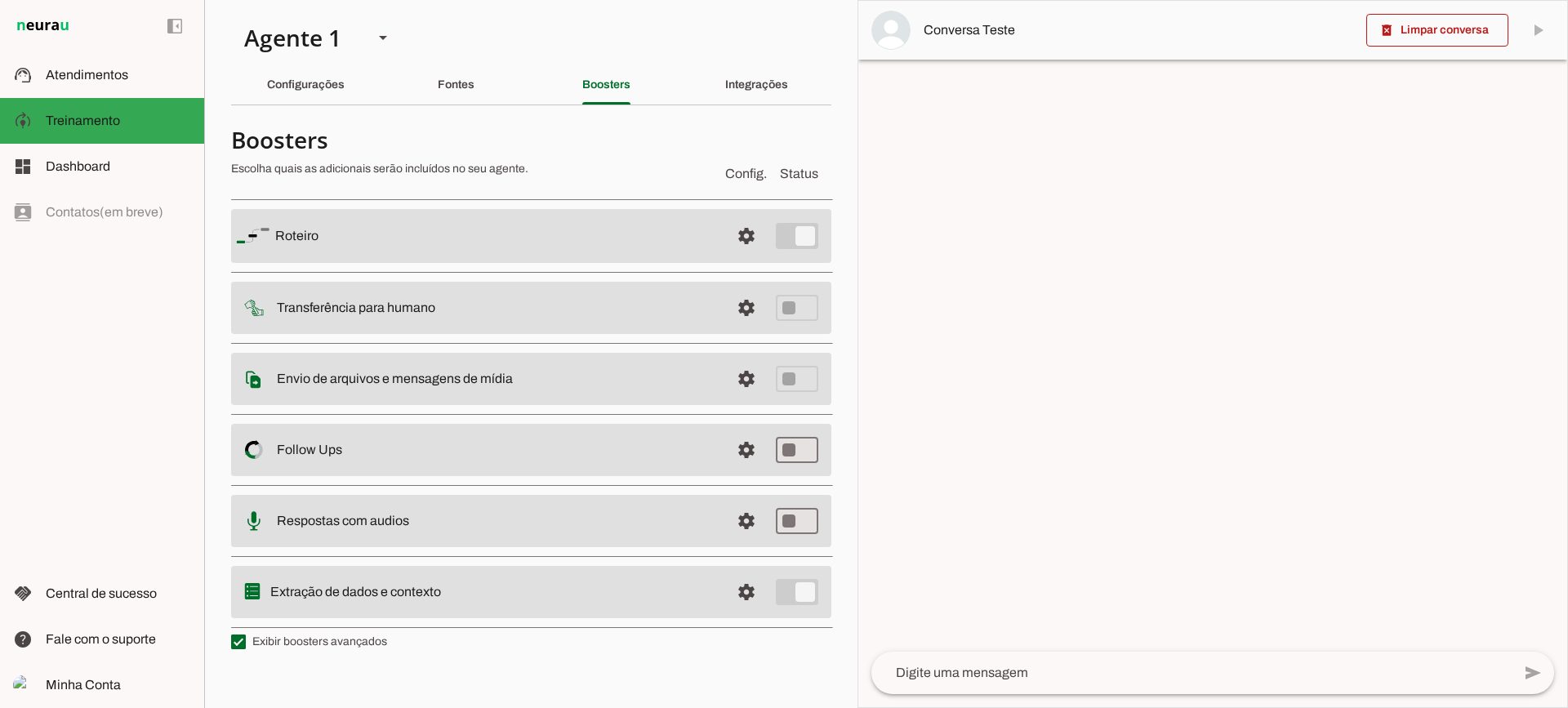
click at [752, 521] on span at bounding box center [746, 521] width 39 height 39
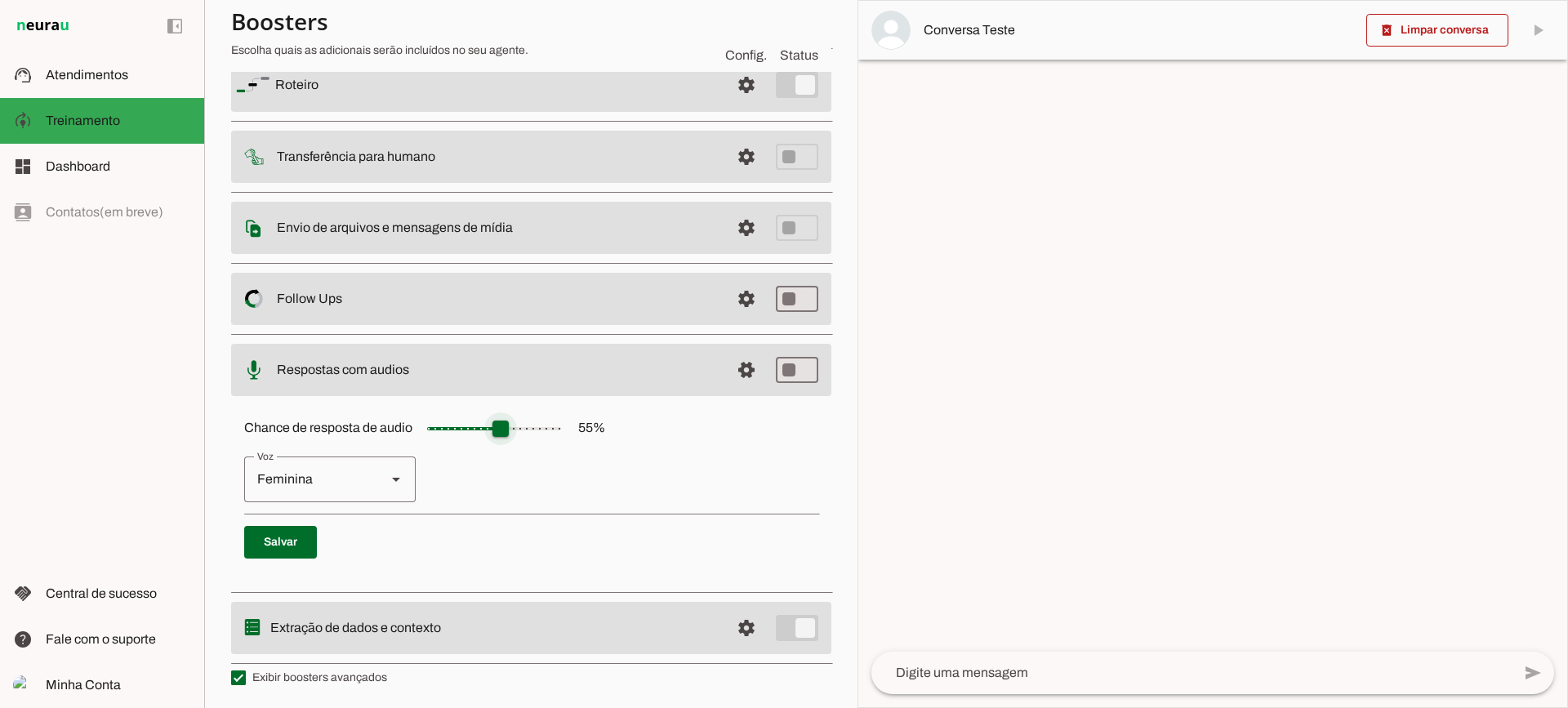
scroll to position [149, 0]
click at [735, 377] on span at bounding box center [746, 369] width 39 height 39
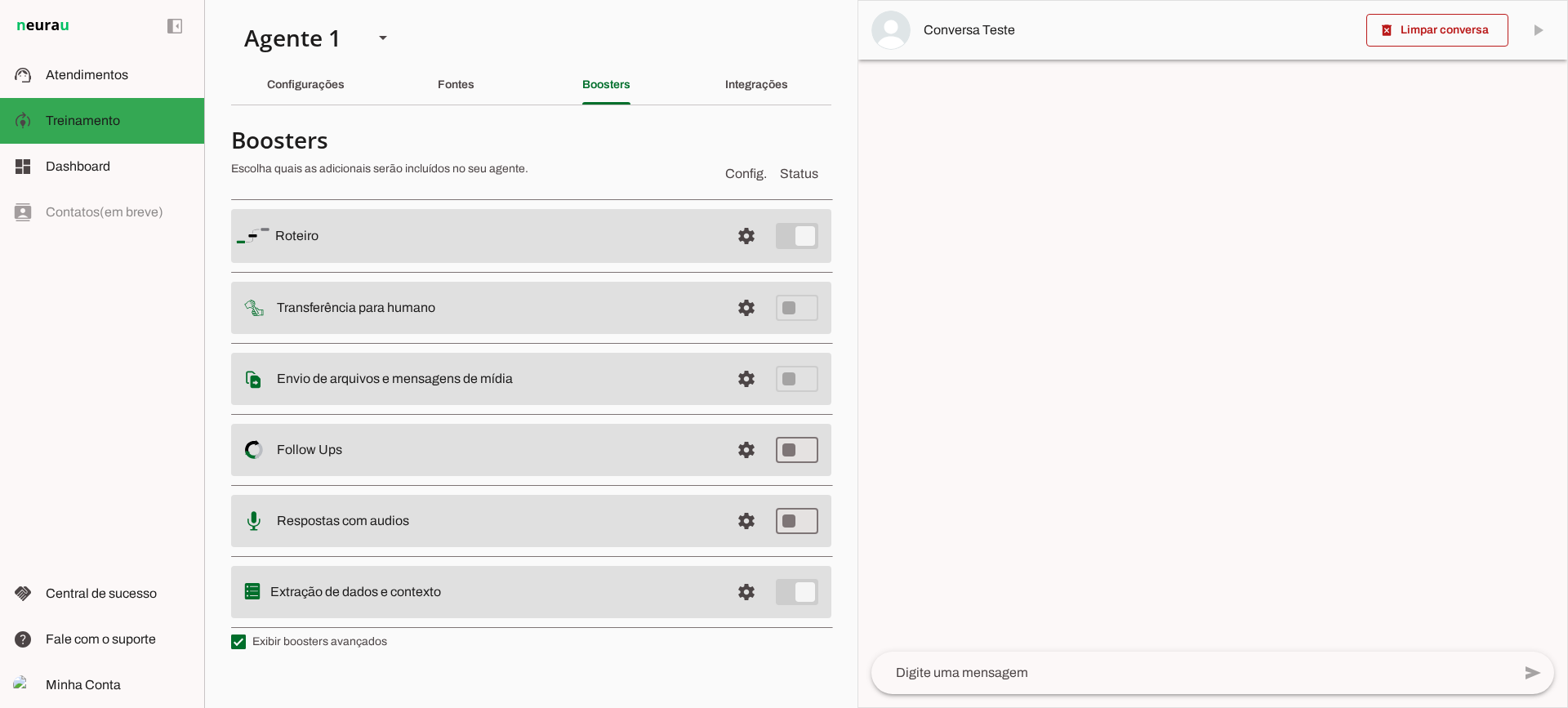
click at [741, 591] on span at bounding box center [746, 592] width 39 height 39
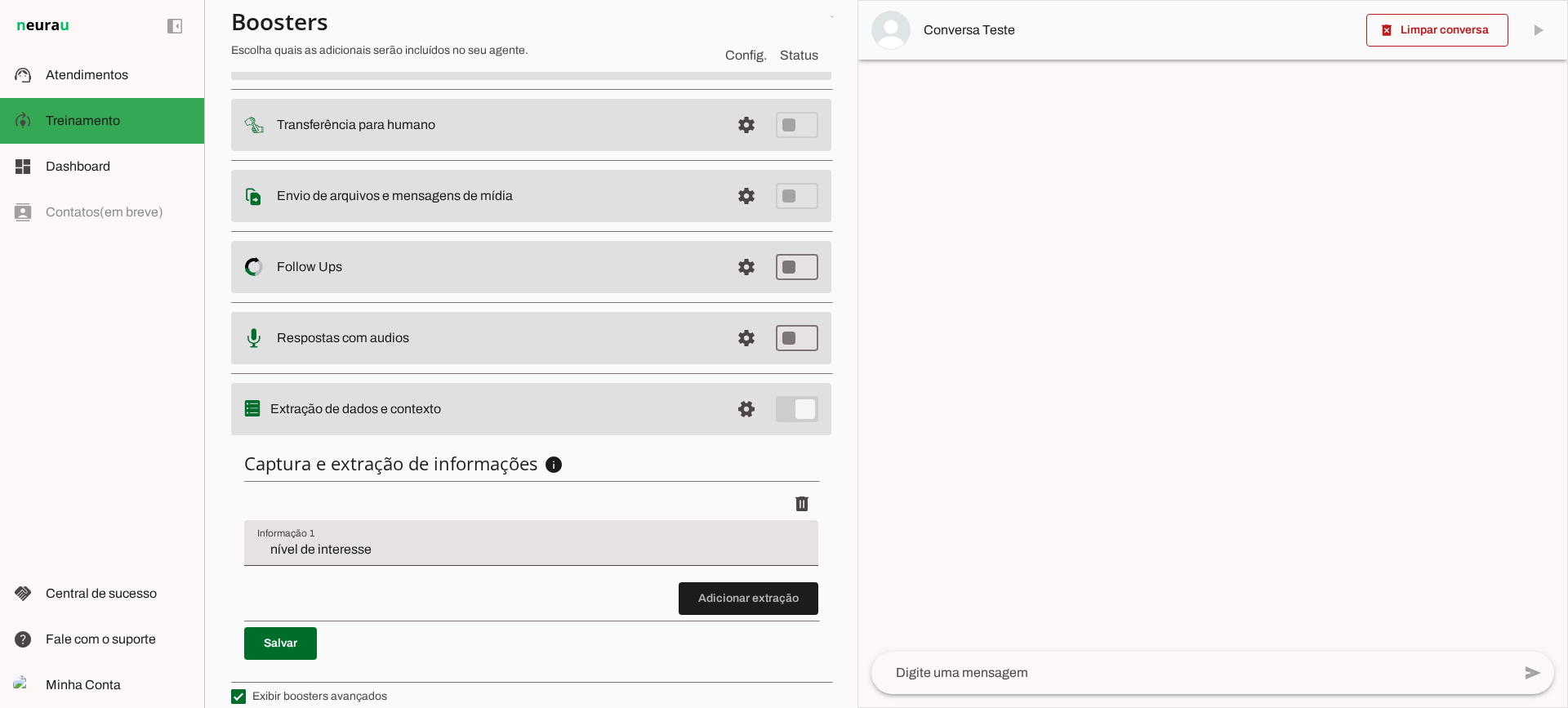
scroll to position [200, 0]
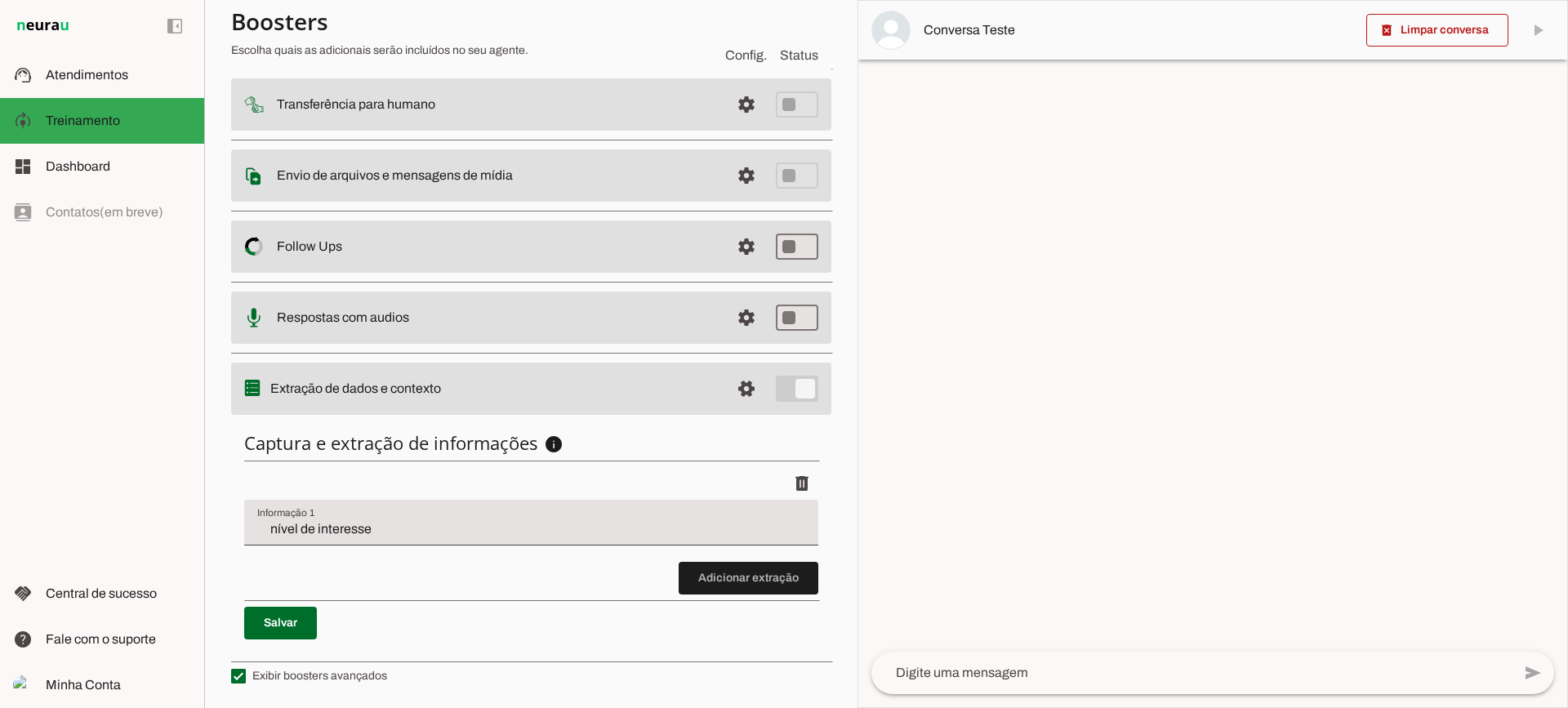
click at [472, 535] on input "nível de interesse" at bounding box center [531, 530] width 548 height 20
click at [711, 585] on span at bounding box center [748, 578] width 139 height 39
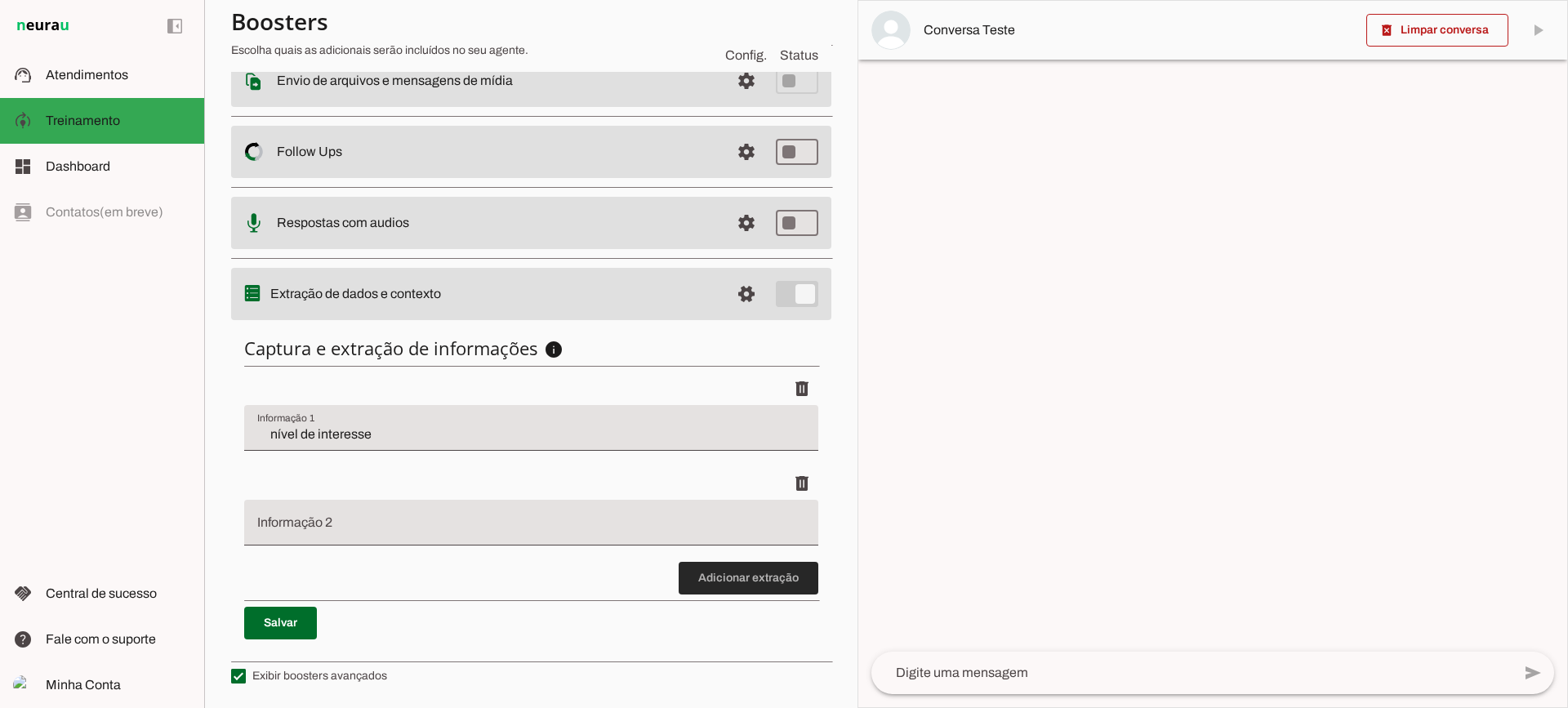
click at [716, 578] on span at bounding box center [748, 578] width 139 height 39
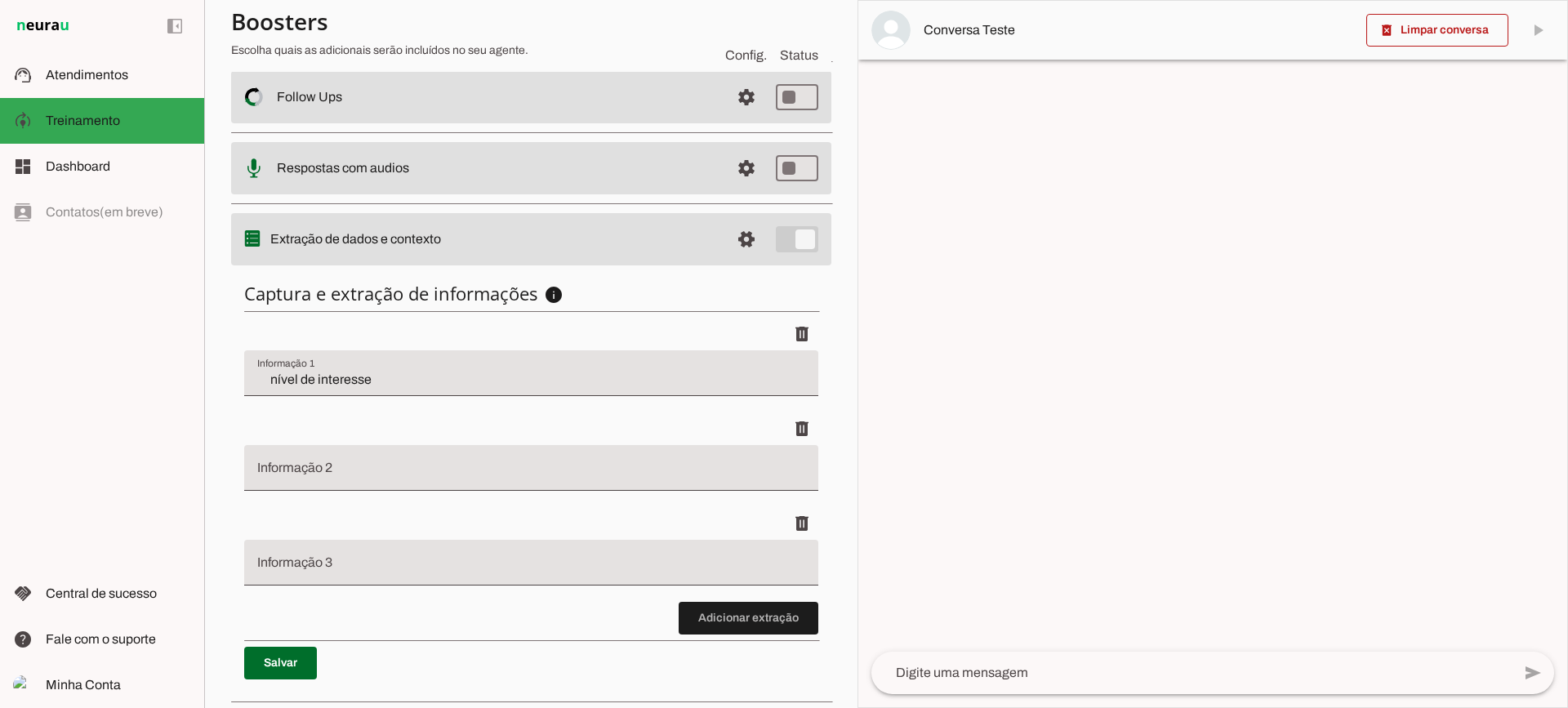
scroll to position [376, 0]
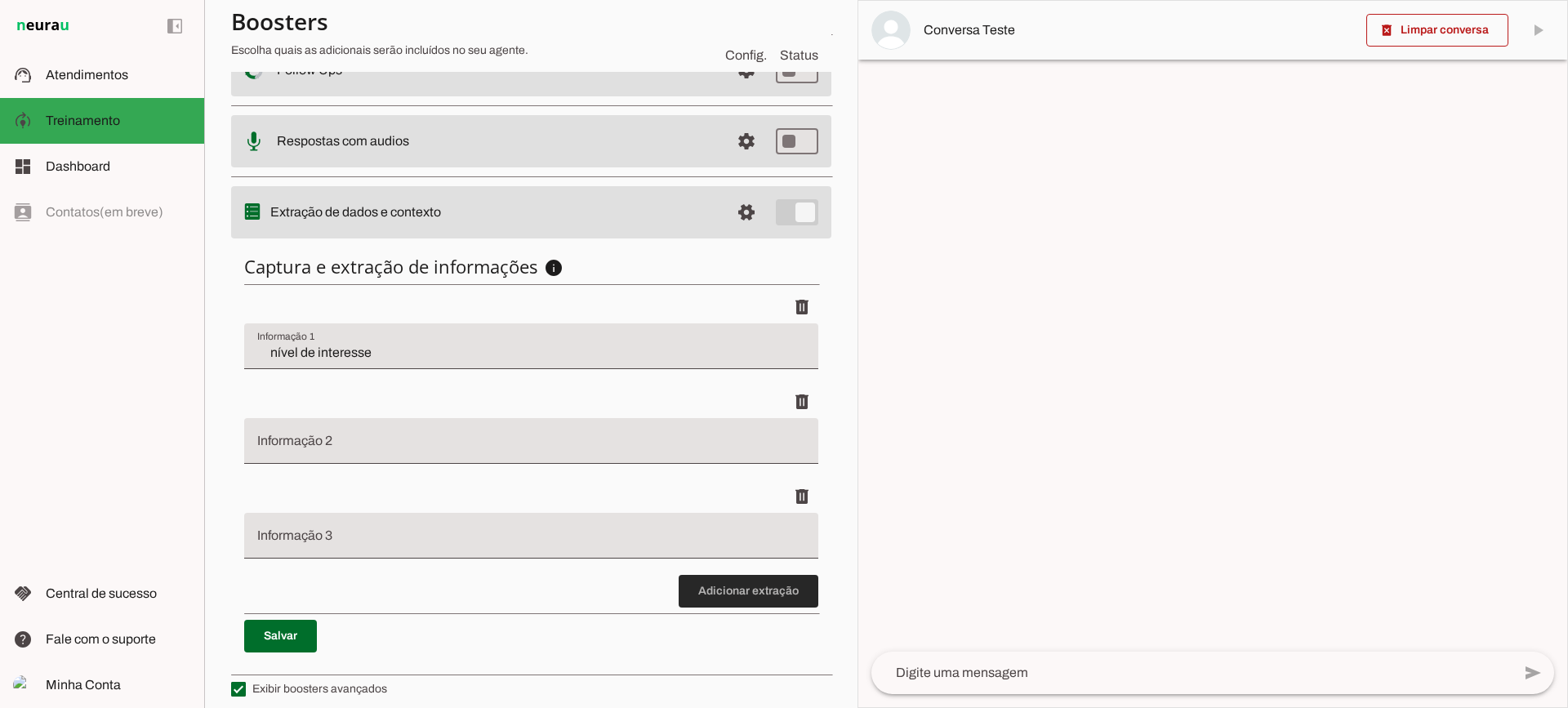
click at [728, 598] on span at bounding box center [748, 591] width 139 height 39
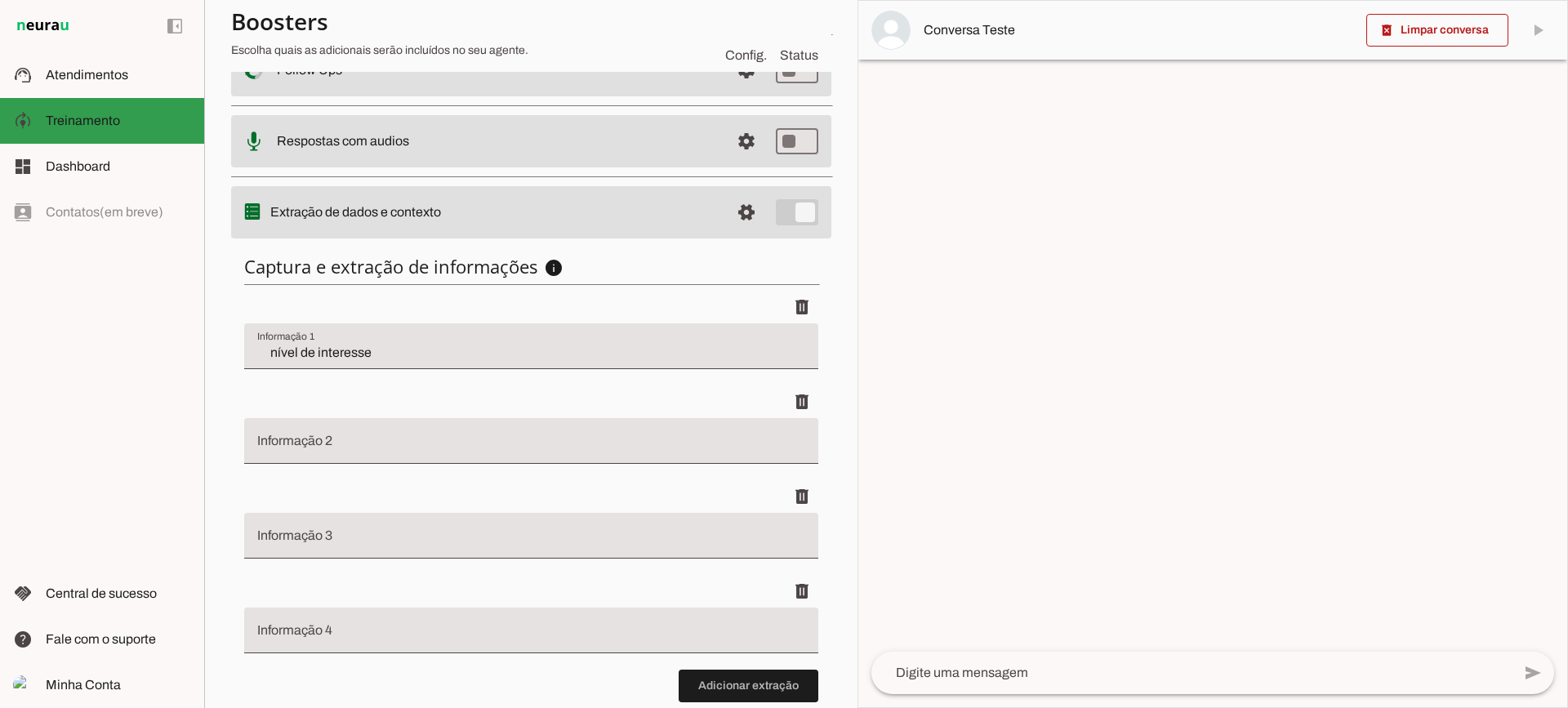
click at [124, 93] on md-item "support_agent Atendimentos Atendimentos" at bounding box center [101, 75] width 204 height 46
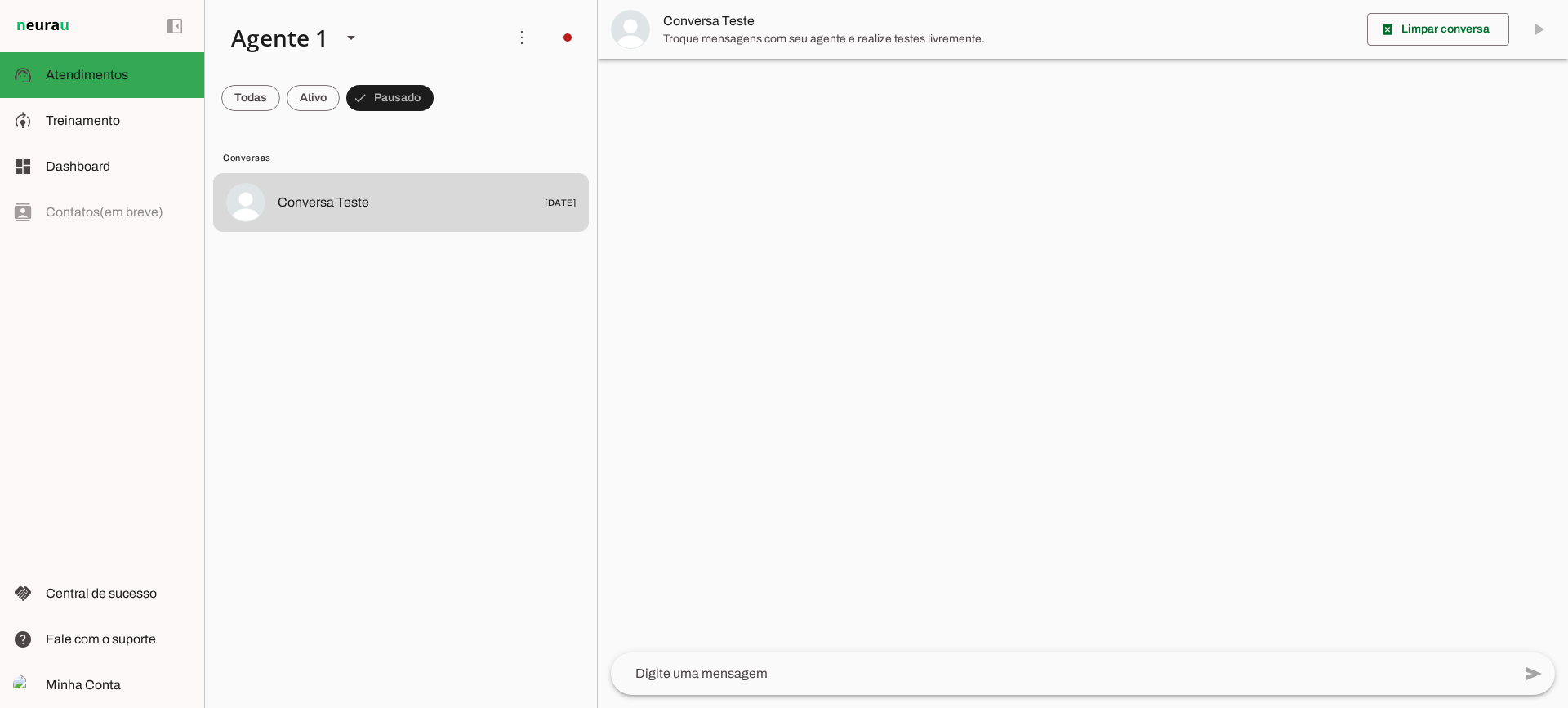
click at [669, 39] on span "Troque mensagens com seu agente e realize testes livremente." at bounding box center [1008, 39] width 691 height 17
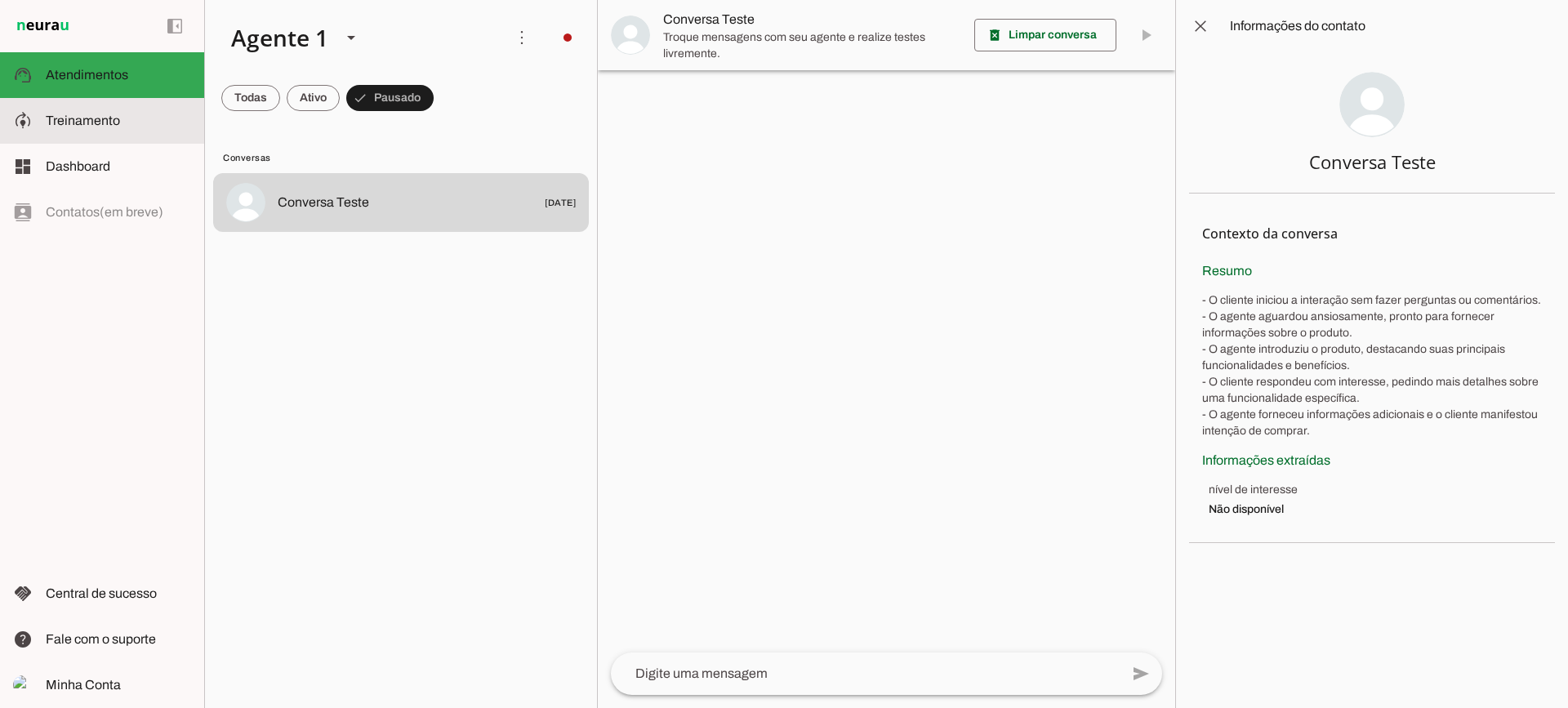
click at [185, 105] on md-item "model_training Treinamento Treinamento" at bounding box center [101, 121] width 204 height 46
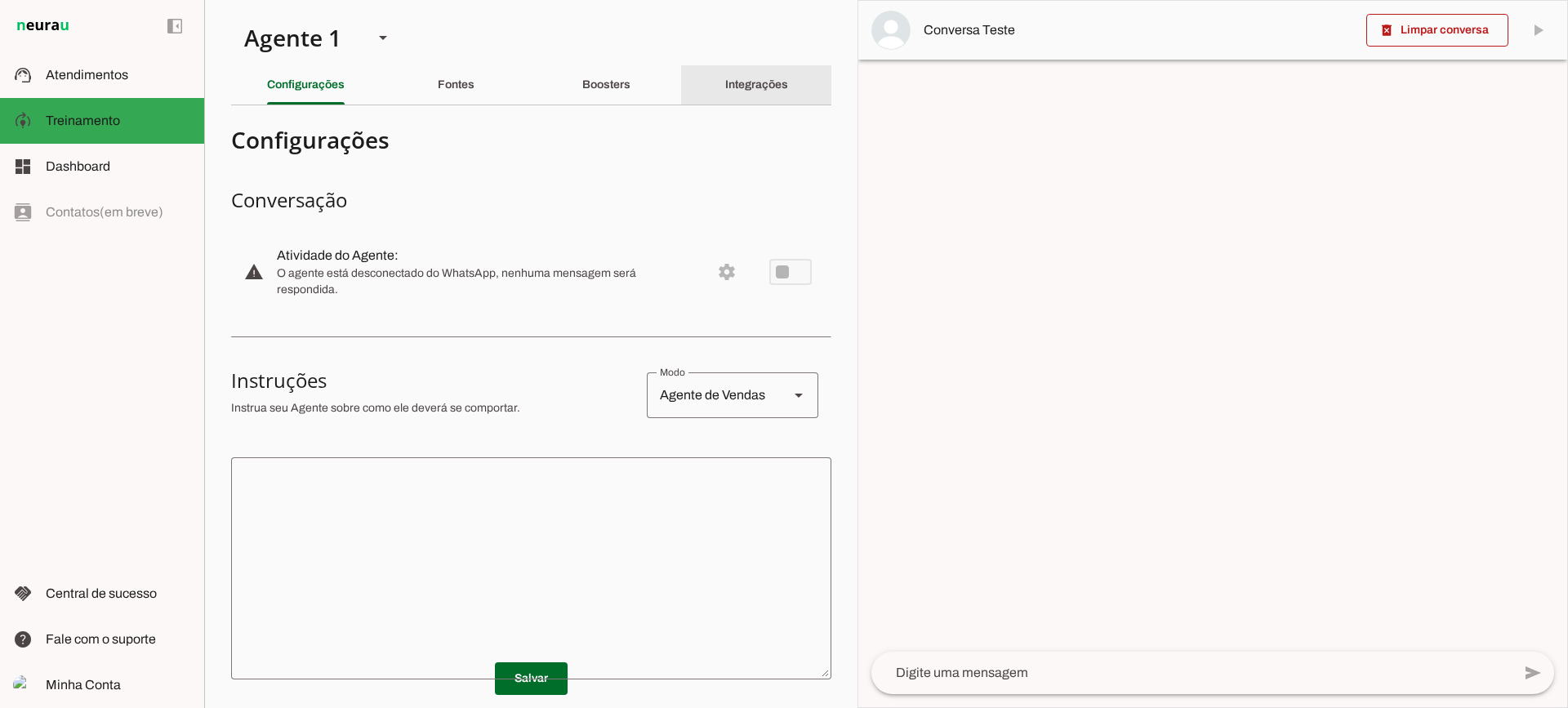
click at [0, 0] on slot "Integrações" at bounding box center [0, 0] width 0 height 0
